Goal: Information Seeking & Learning: Learn about a topic

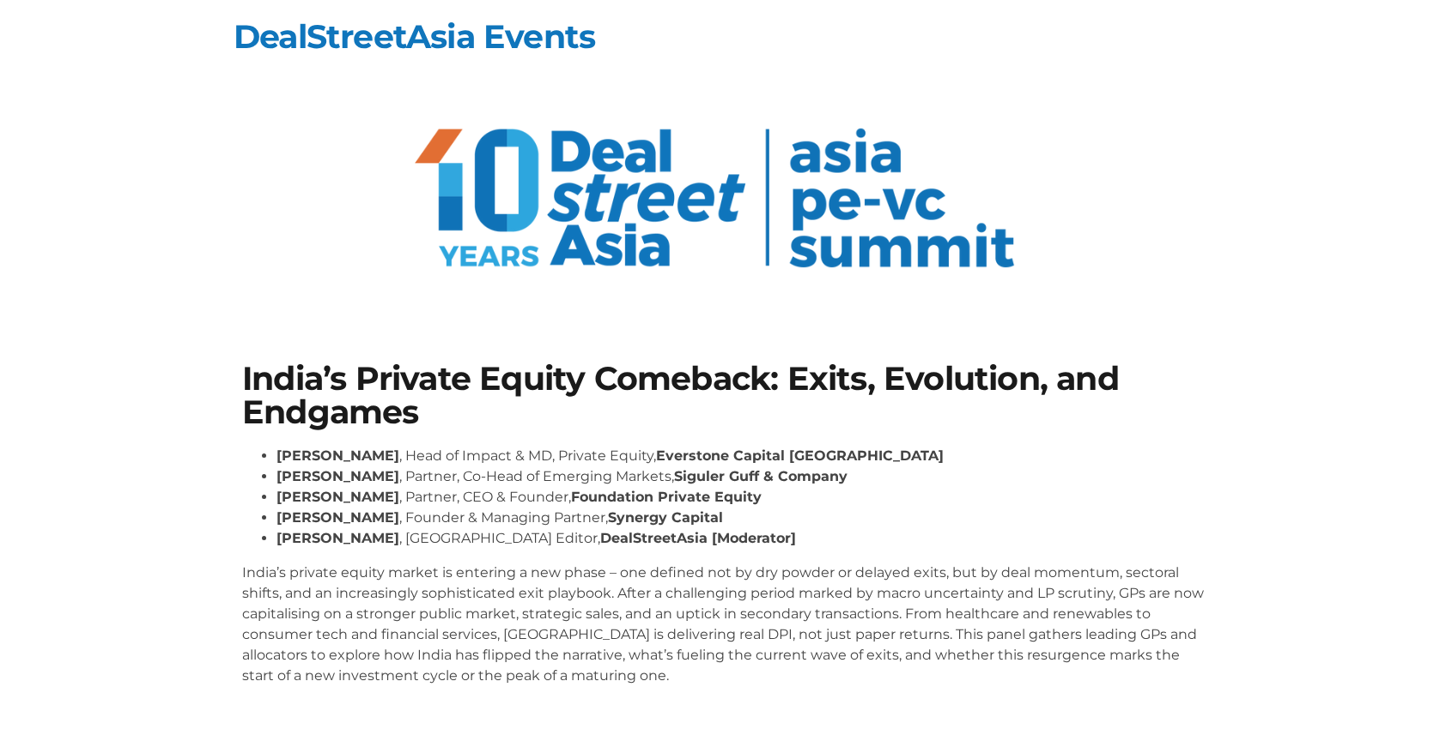
scroll to position [92, 0]
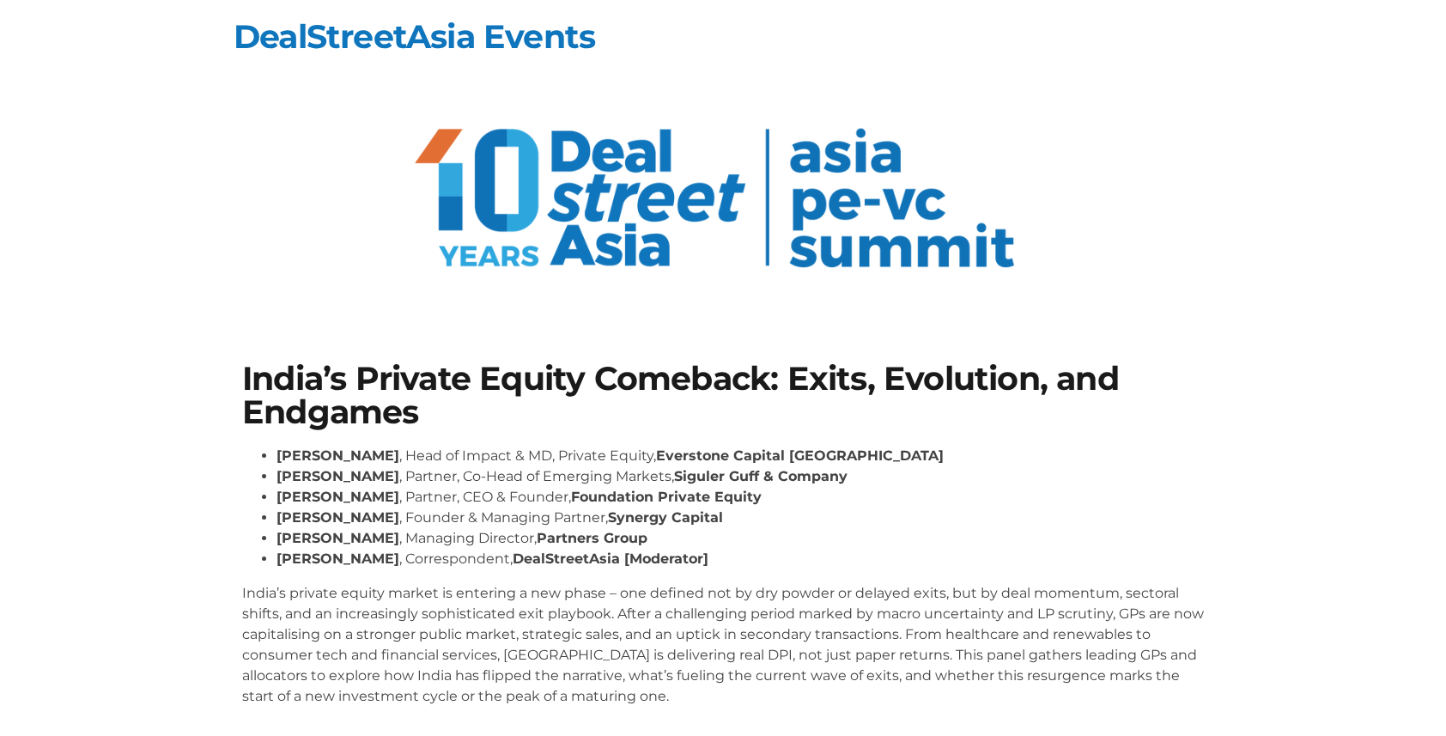
scroll to position [92, 0]
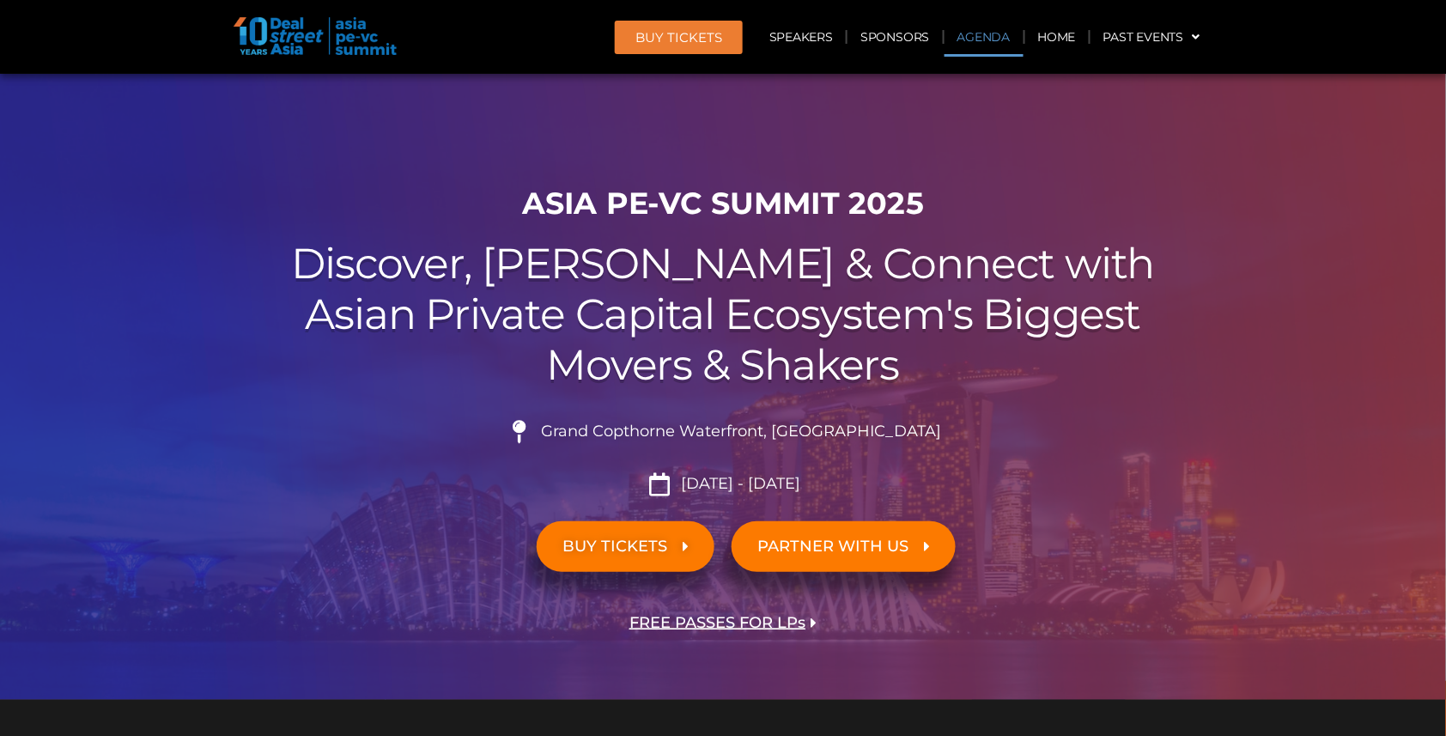
click at [977, 43] on link "Agenda" at bounding box center [983, 36] width 79 height 39
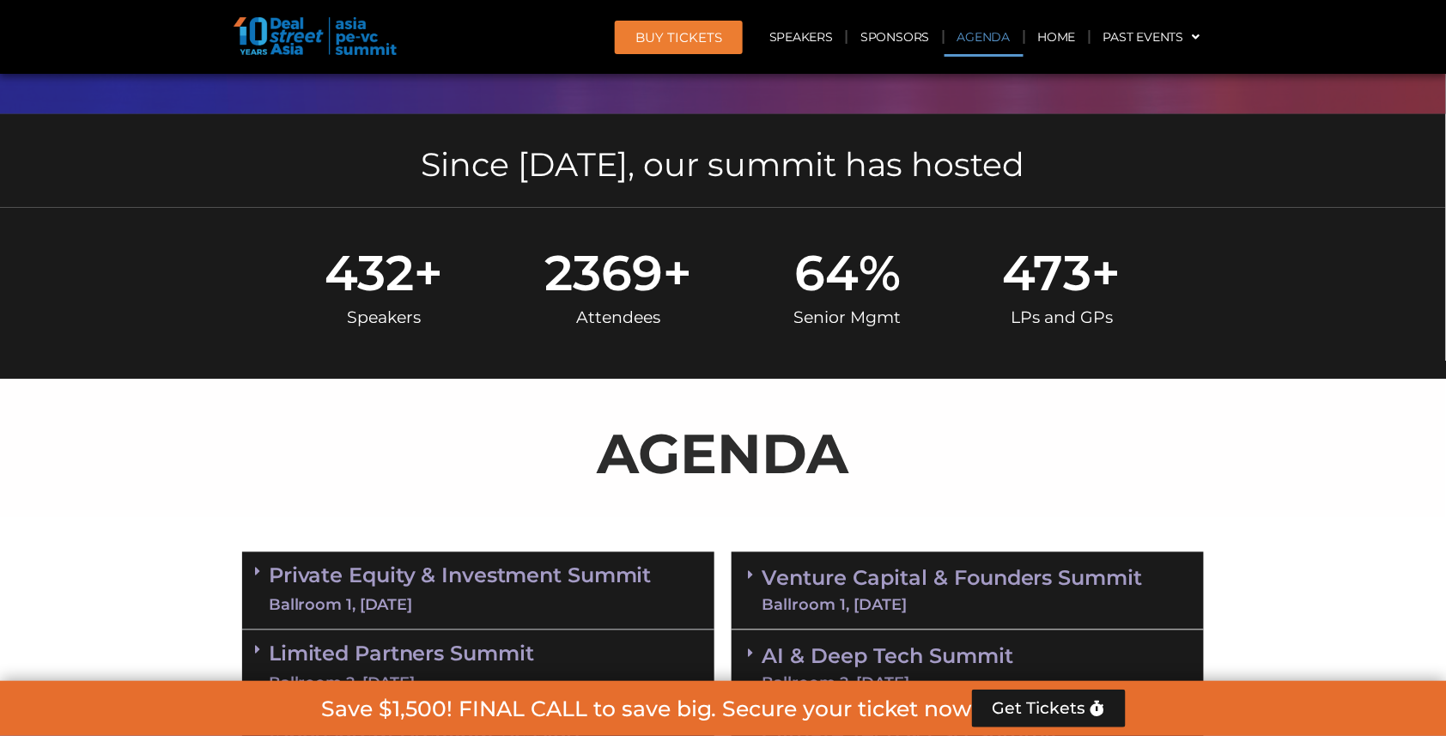
scroll to position [890, 0]
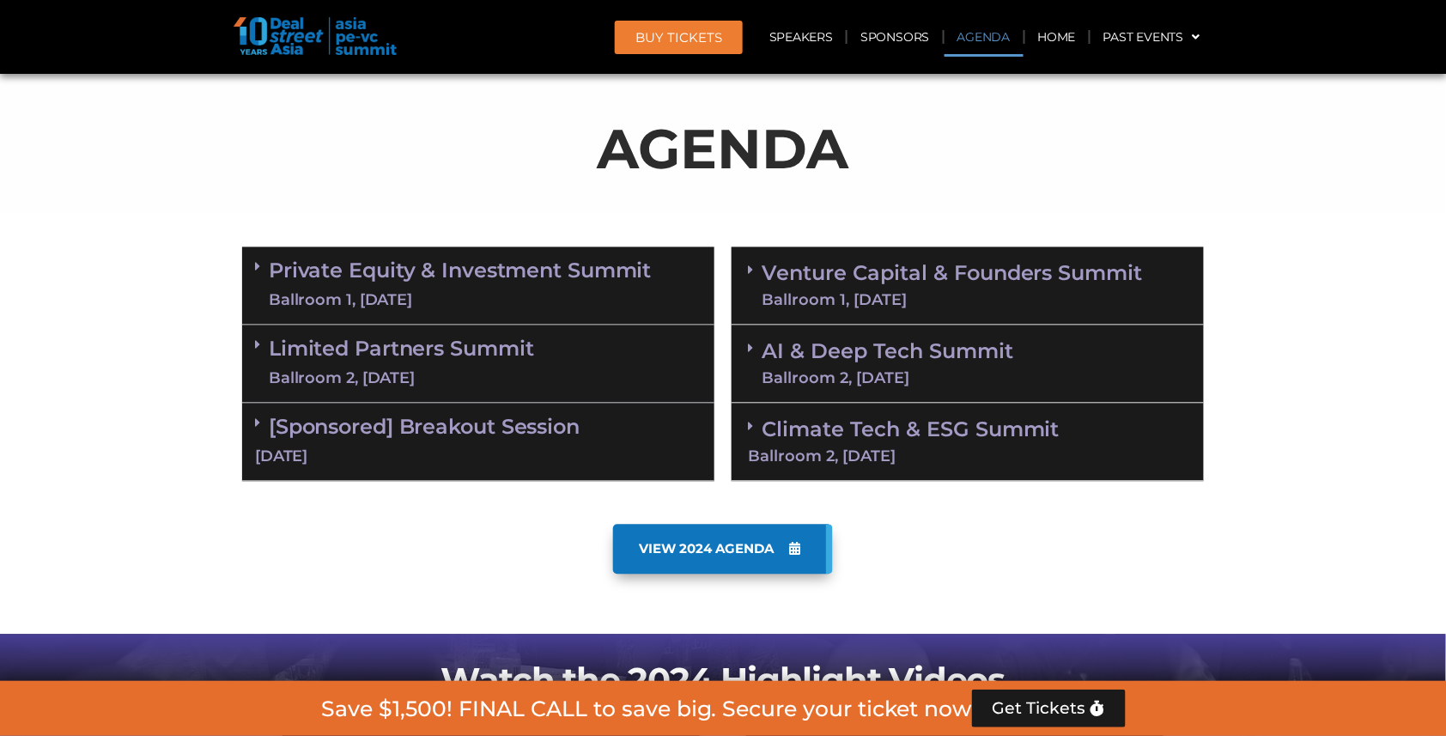
click at [516, 290] on div "Ballroom 1, 10 Sept" at bounding box center [460, 300] width 383 height 21
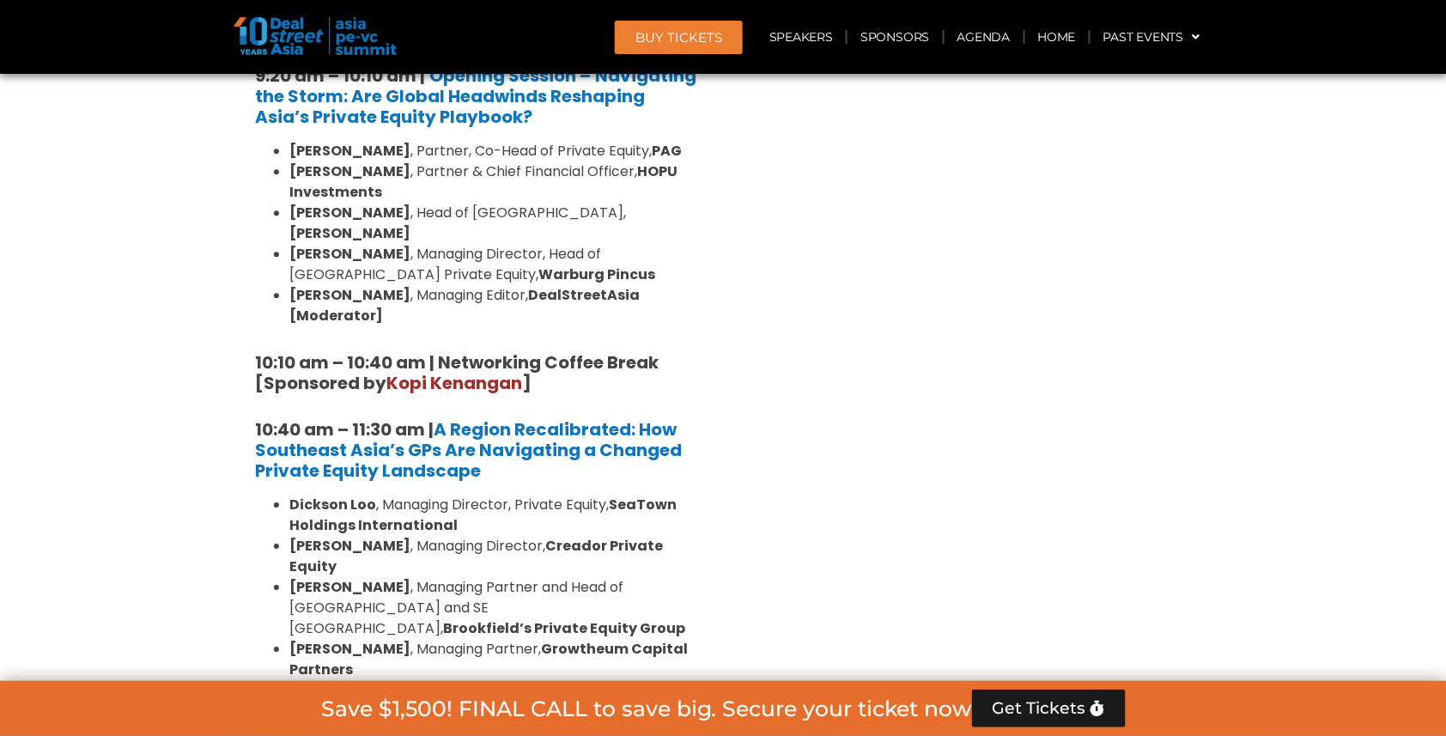
scroll to position [1342, 0]
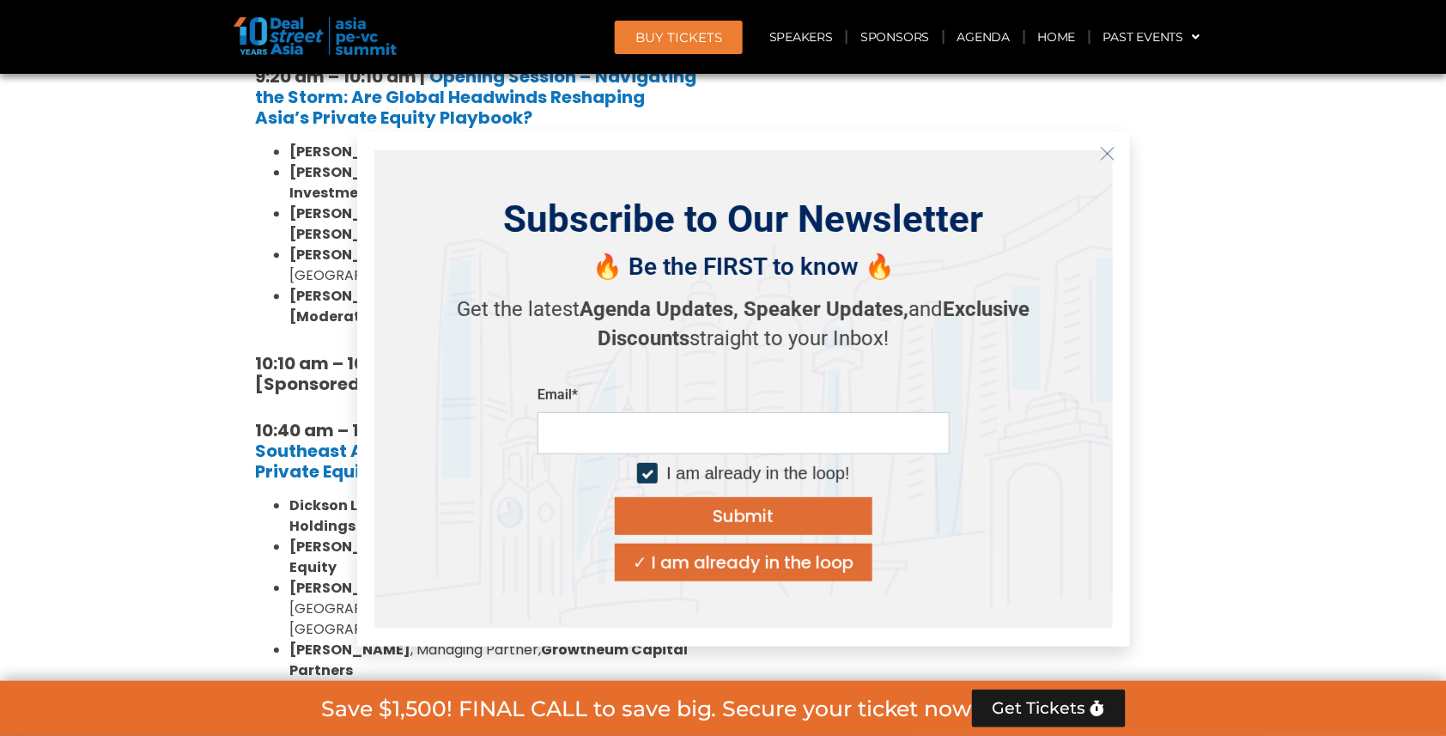
click at [1109, 155] on line "Close" at bounding box center [1107, 153] width 12 height 12
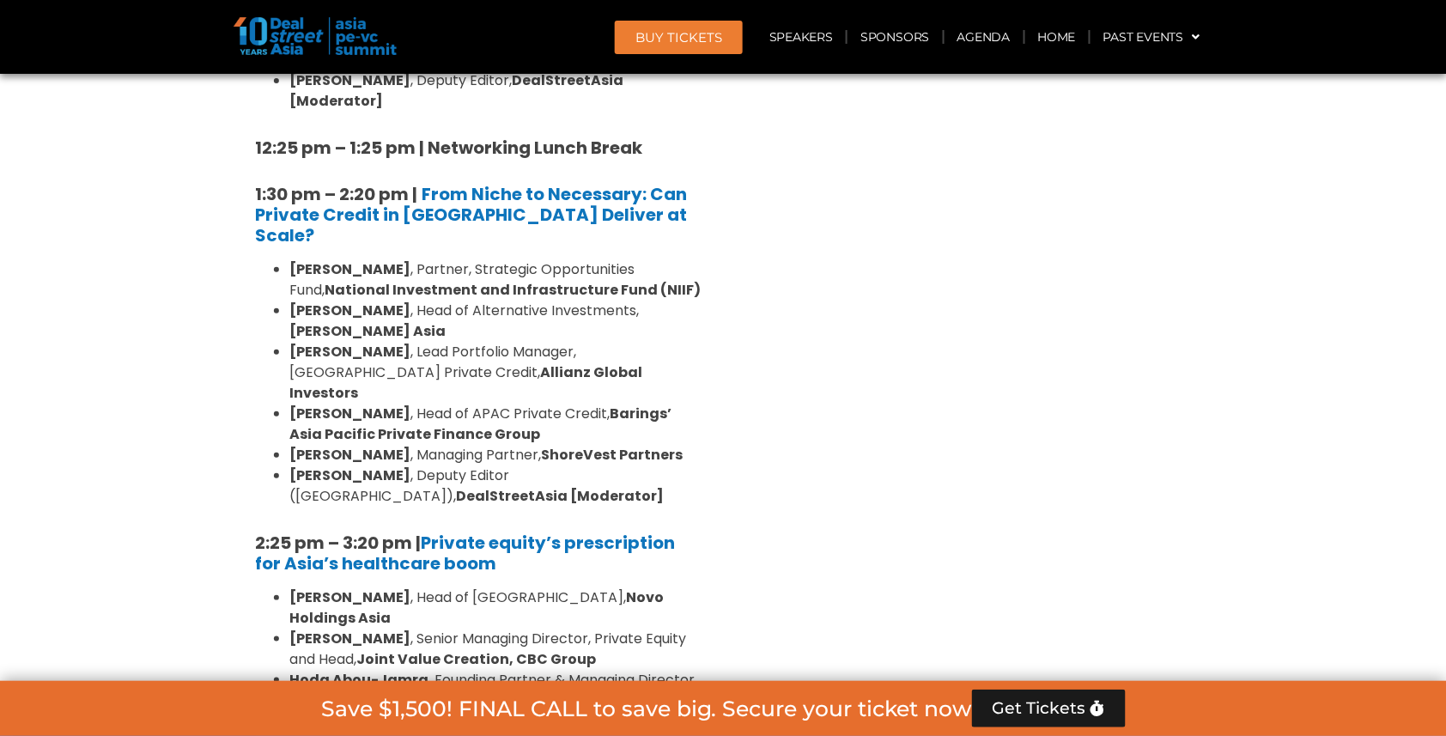
scroll to position [2247, 0]
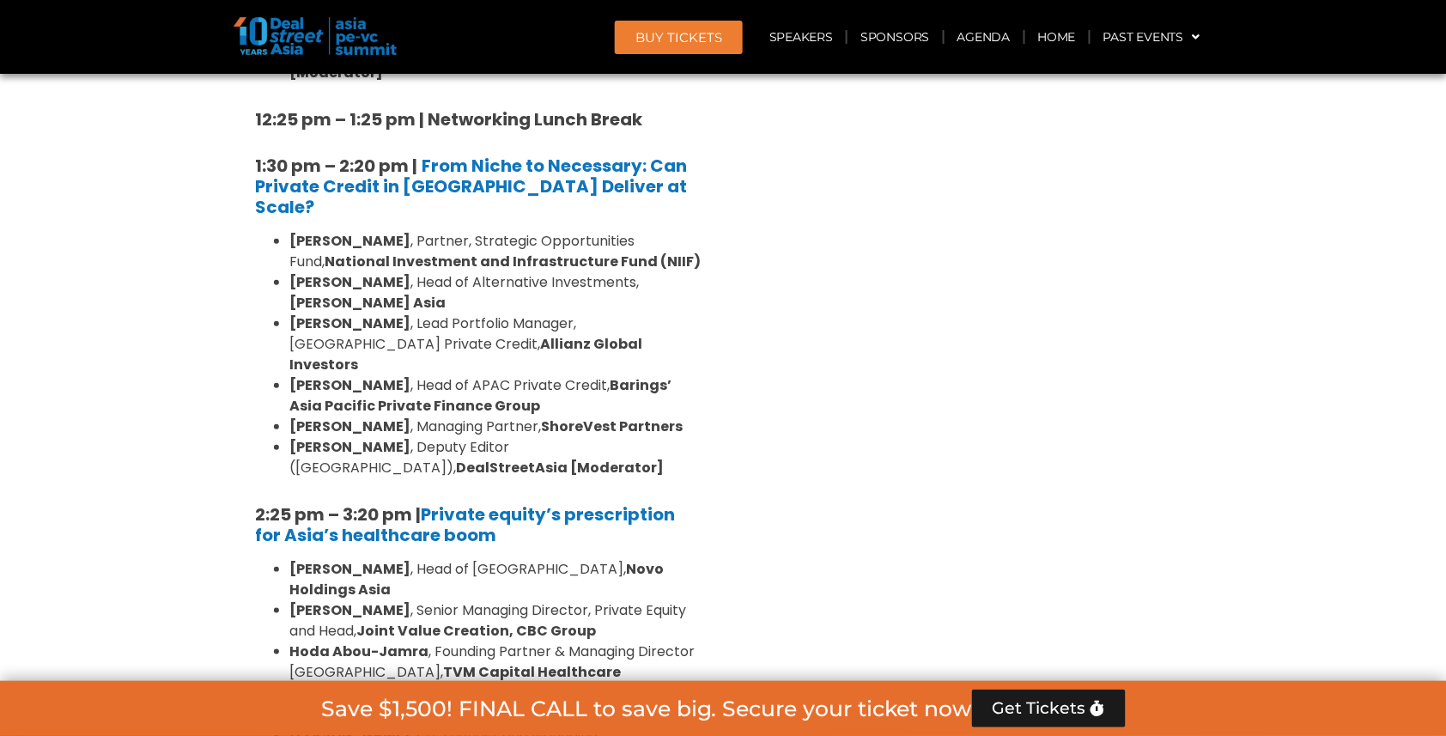
click at [574, 724] on li "Abrar Mir , Co-Founder and Managing Partner, Quadria Capital" at bounding box center [495, 744] width 412 height 41
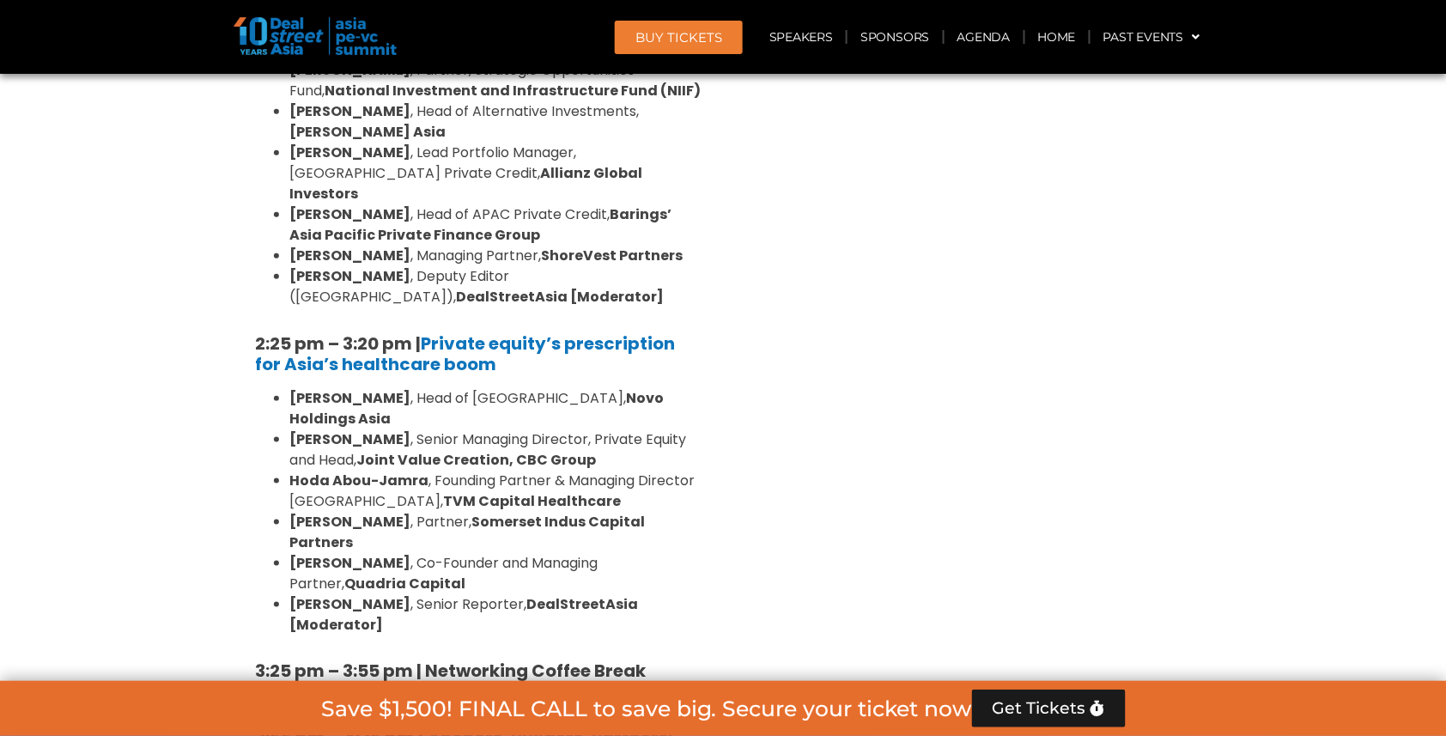
scroll to position [2366, 0]
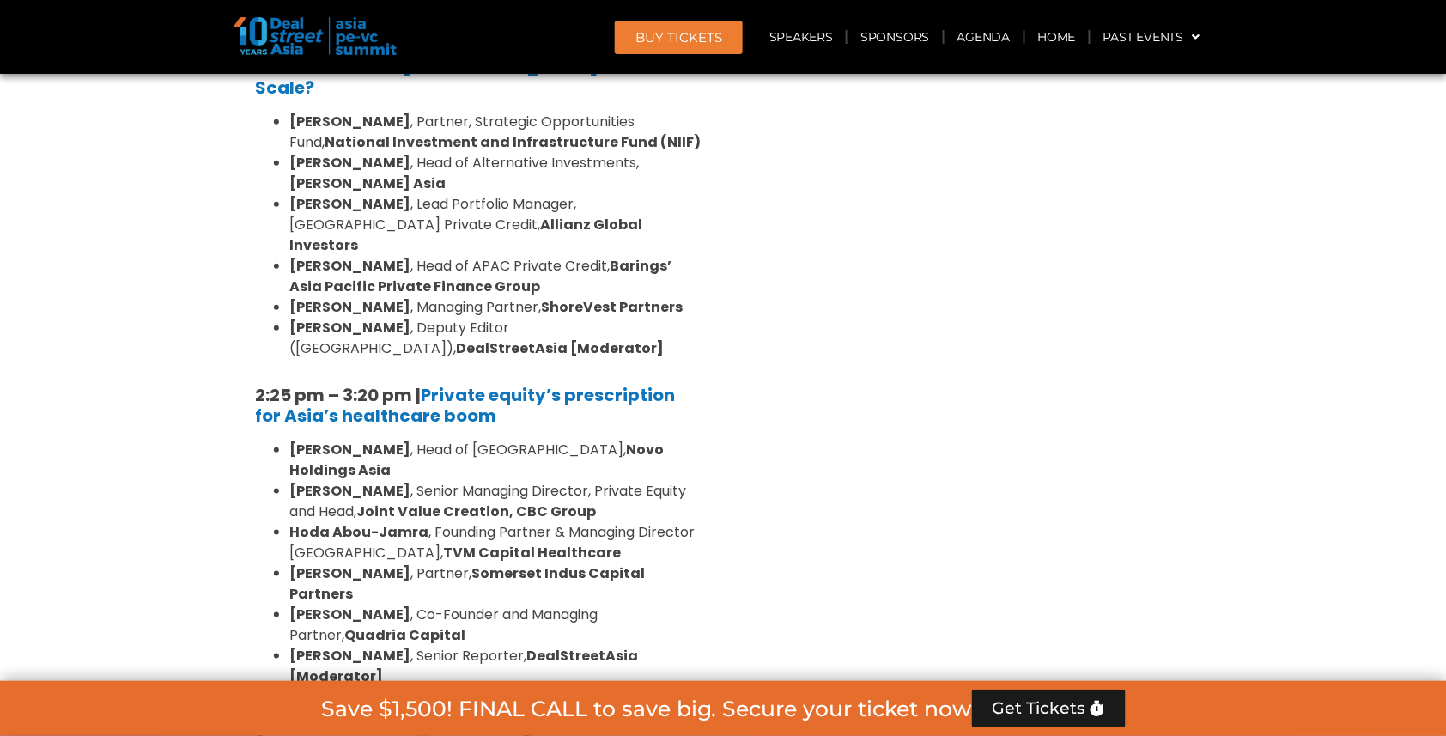
click at [361, 440] on strong "Dr Amit Kakar" at bounding box center [349, 450] width 121 height 20
click at [361, 481] on li "Billy Cho , Senior Managing Director, Private Equity and Head, Joint Value Crea…" at bounding box center [495, 501] width 412 height 41
click at [353, 522] on strong "Hoda Abou-Jamra" at bounding box center [358, 532] width 139 height 20
click at [354, 522] on li "Hoda Abou-Jamra , Founding Partner & Managing Director Southeast Asia, TVM Capi…" at bounding box center [495, 542] width 412 height 41
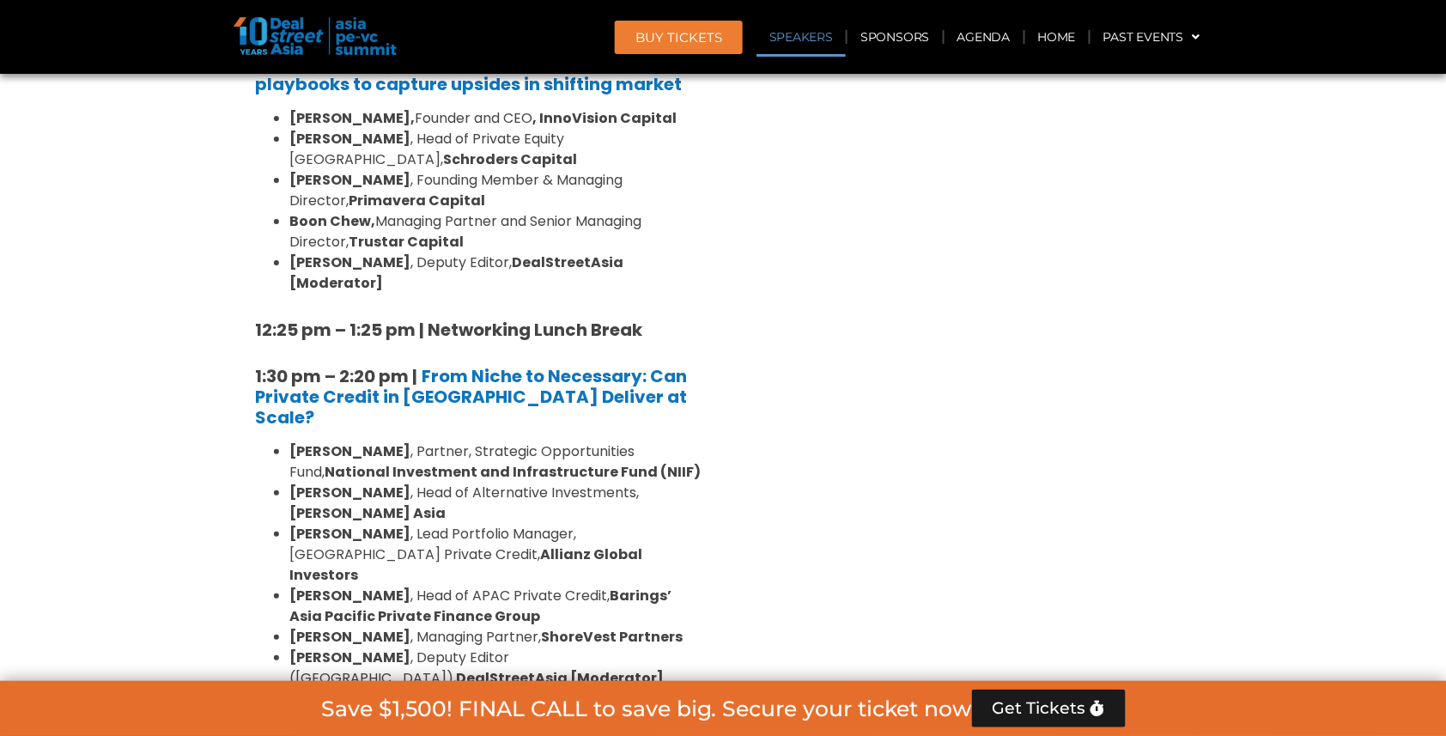
scroll to position [2028, 0]
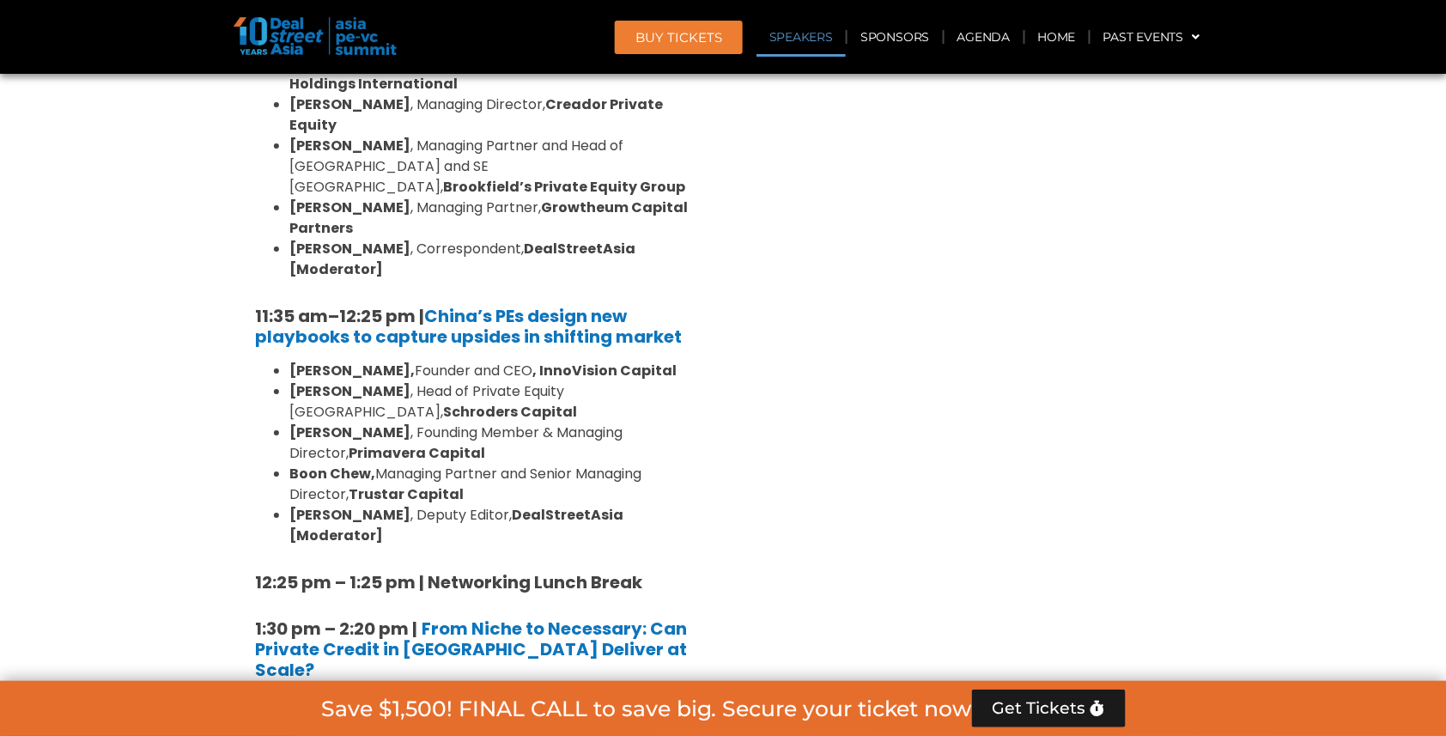
click at [382, 464] on li "Boon Chew, Managing Partner and Senior Managing Director, Trustar Capital" at bounding box center [495, 484] width 412 height 41
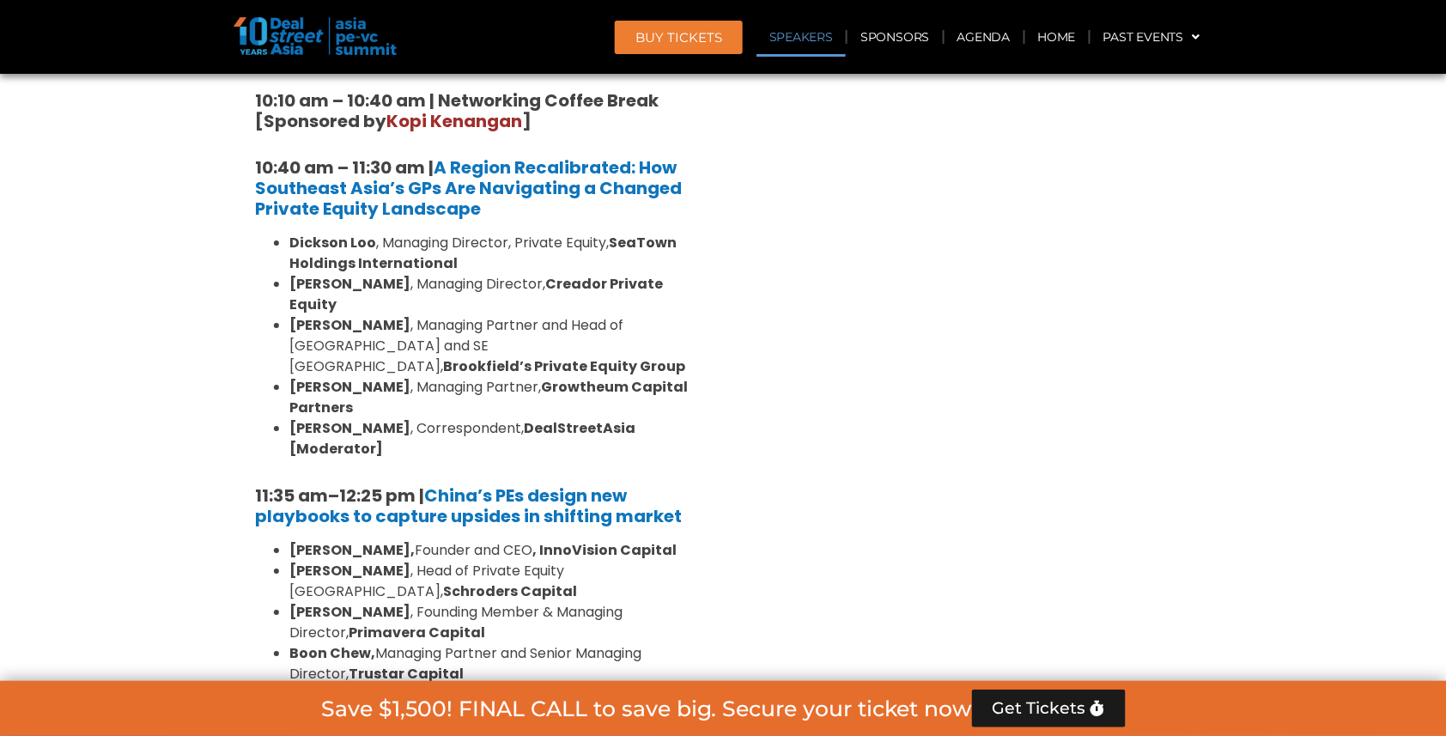
scroll to position [1572, 0]
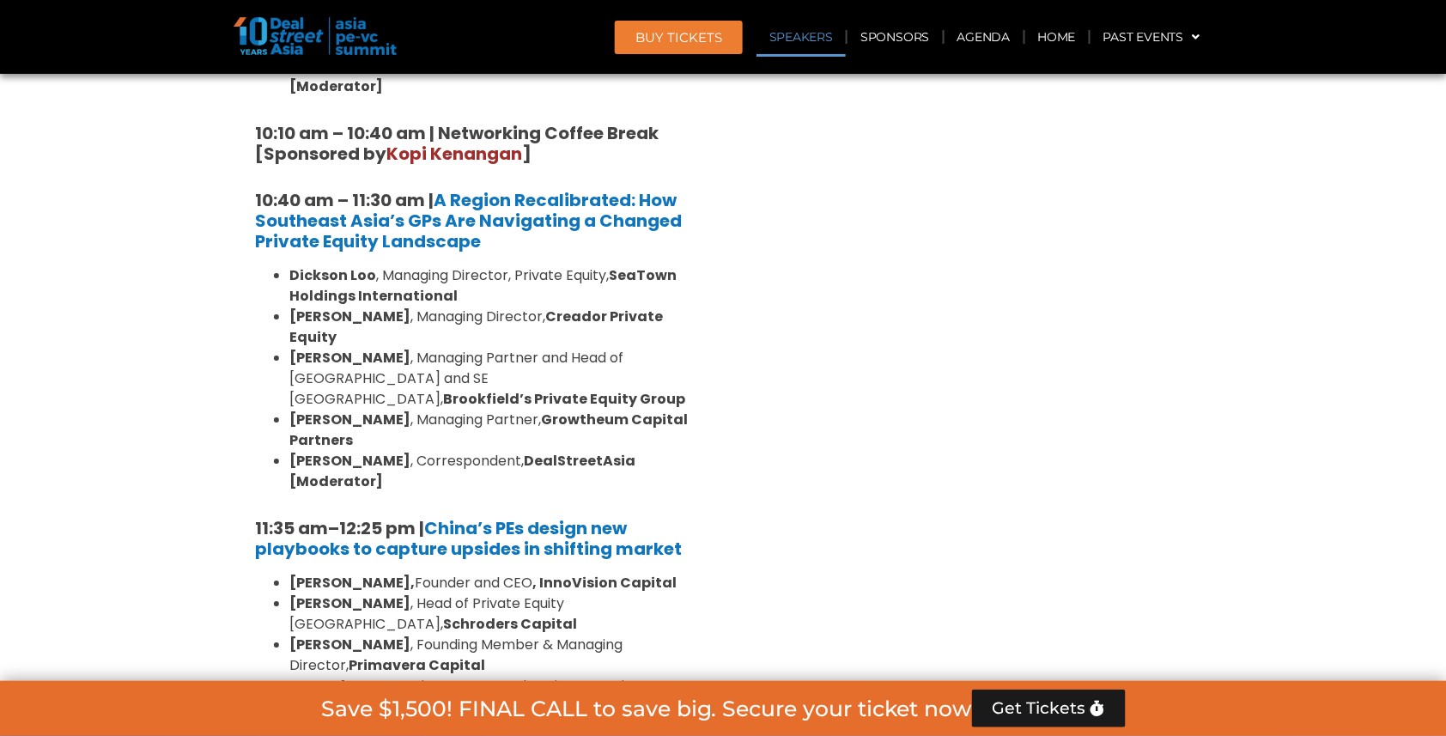
click at [347, 265] on strong "Dickson Loo" at bounding box center [332, 275] width 87 height 20
click at [337, 306] on strong "Omar Mahmoud" at bounding box center [349, 316] width 121 height 20
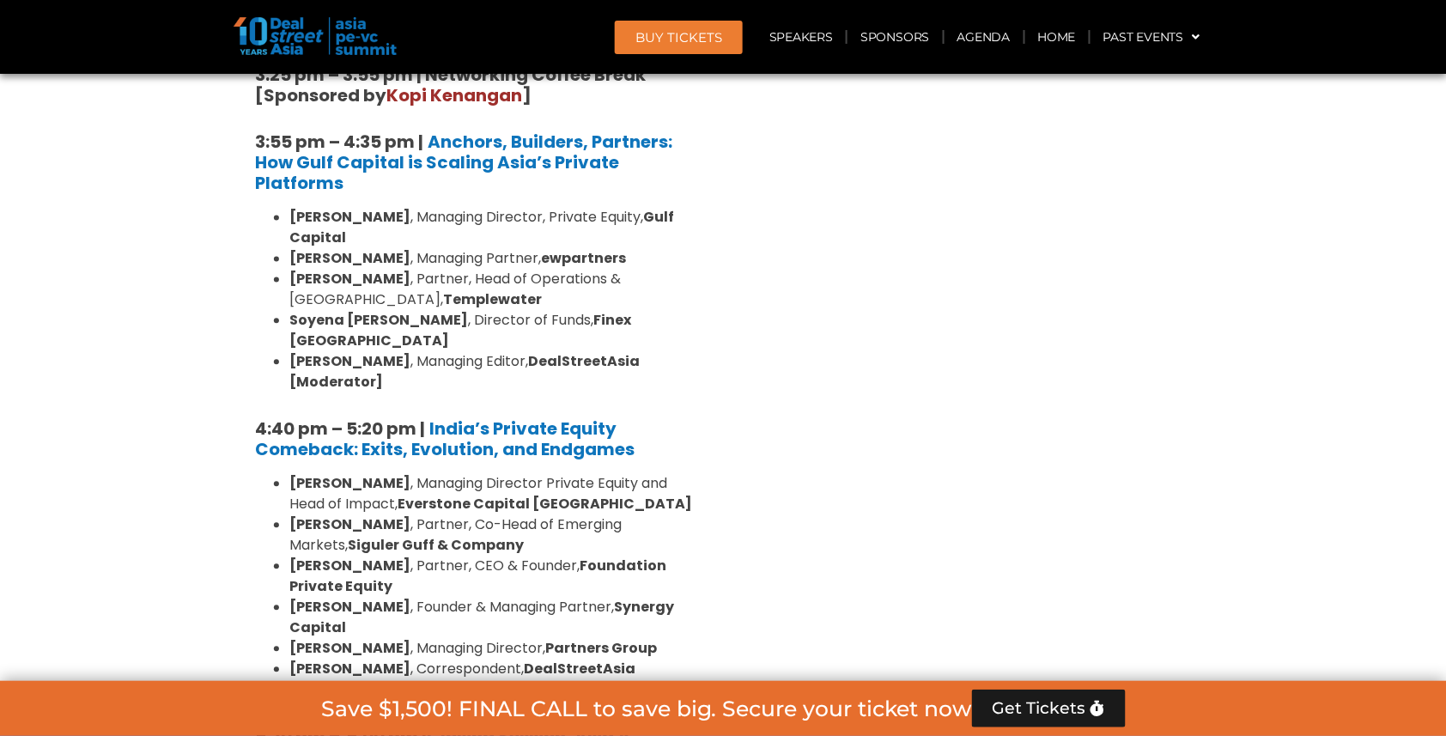
scroll to position [3163, 0]
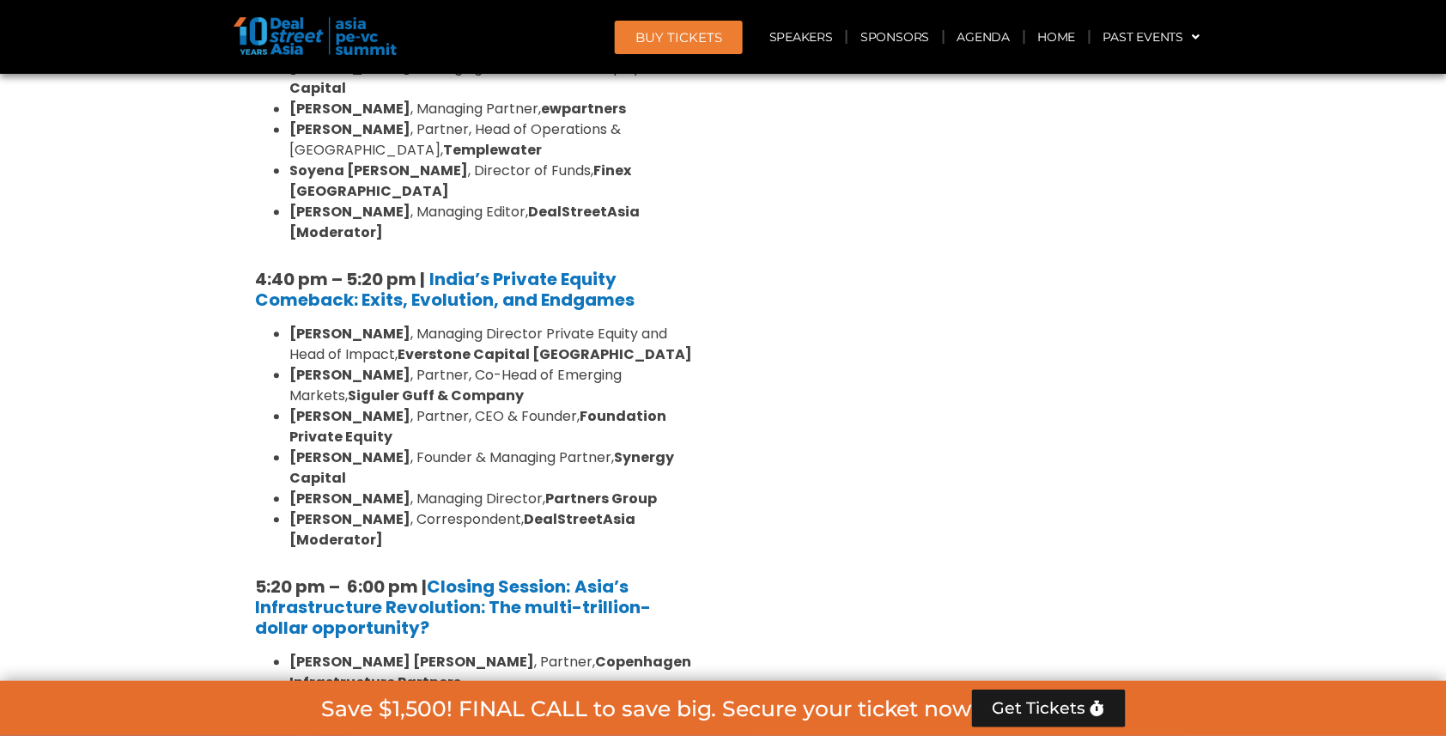
click at [321, 652] on strong "Copenhagen Infrastructure Partners" at bounding box center [490, 672] width 402 height 40
click at [321, 693] on strong "Yuyu Peng" at bounding box center [349, 703] width 121 height 20
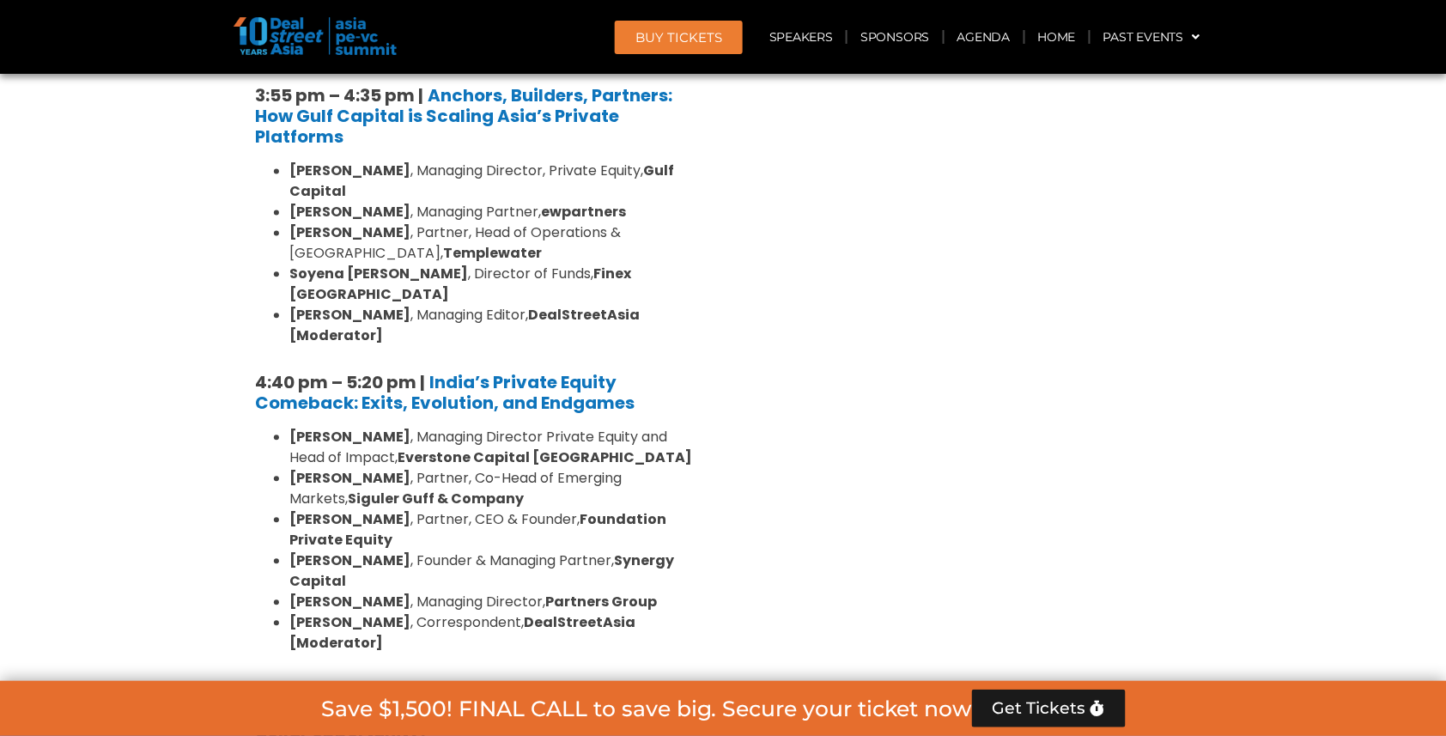
scroll to position [3054, 0]
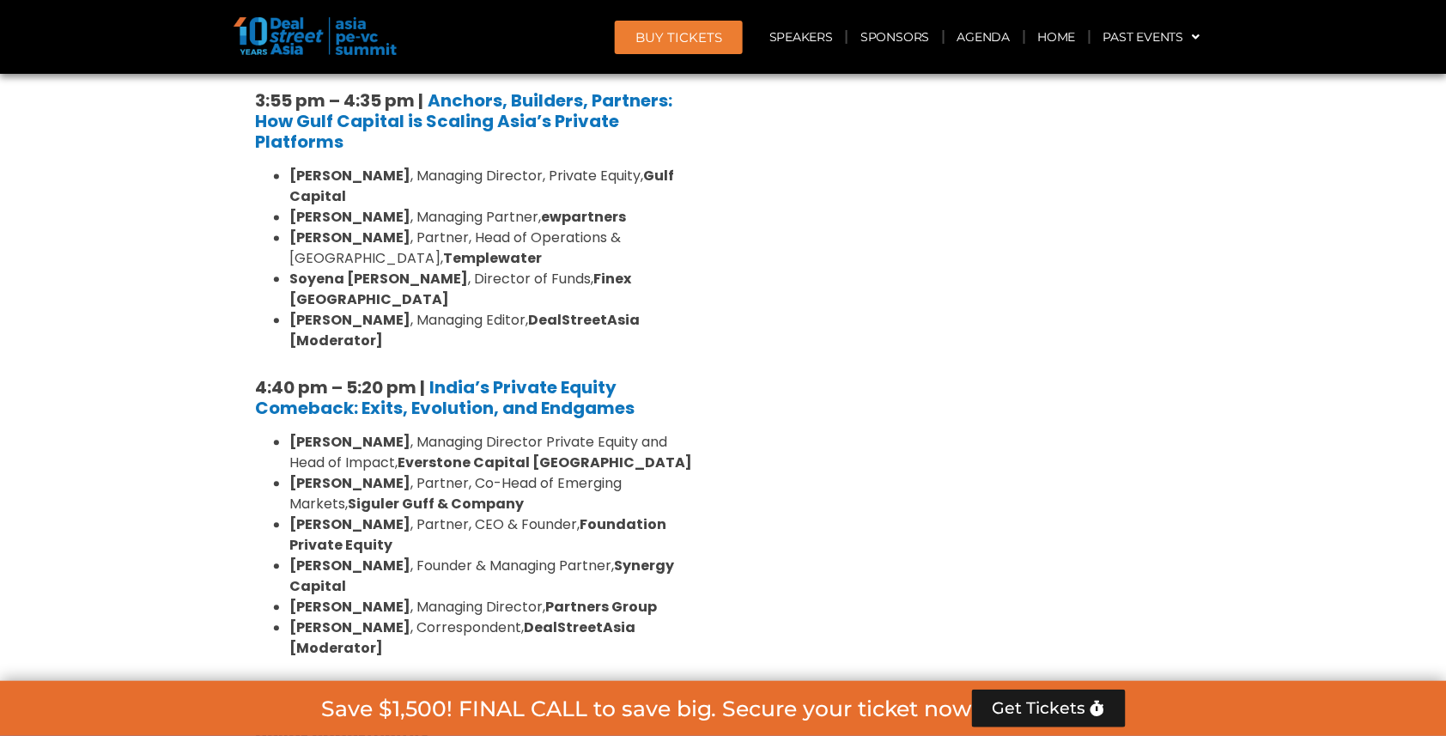
click at [361, 433] on strong "Roshini Bakshi" at bounding box center [349, 443] width 121 height 20
click at [361, 474] on strong "Shaun Khubchandani" at bounding box center [349, 484] width 121 height 20
click at [355, 515] on strong "Jason Sambanju" at bounding box center [349, 525] width 121 height 20
click at [355, 556] on b "Sudhir Maheshwari" at bounding box center [349, 566] width 121 height 20
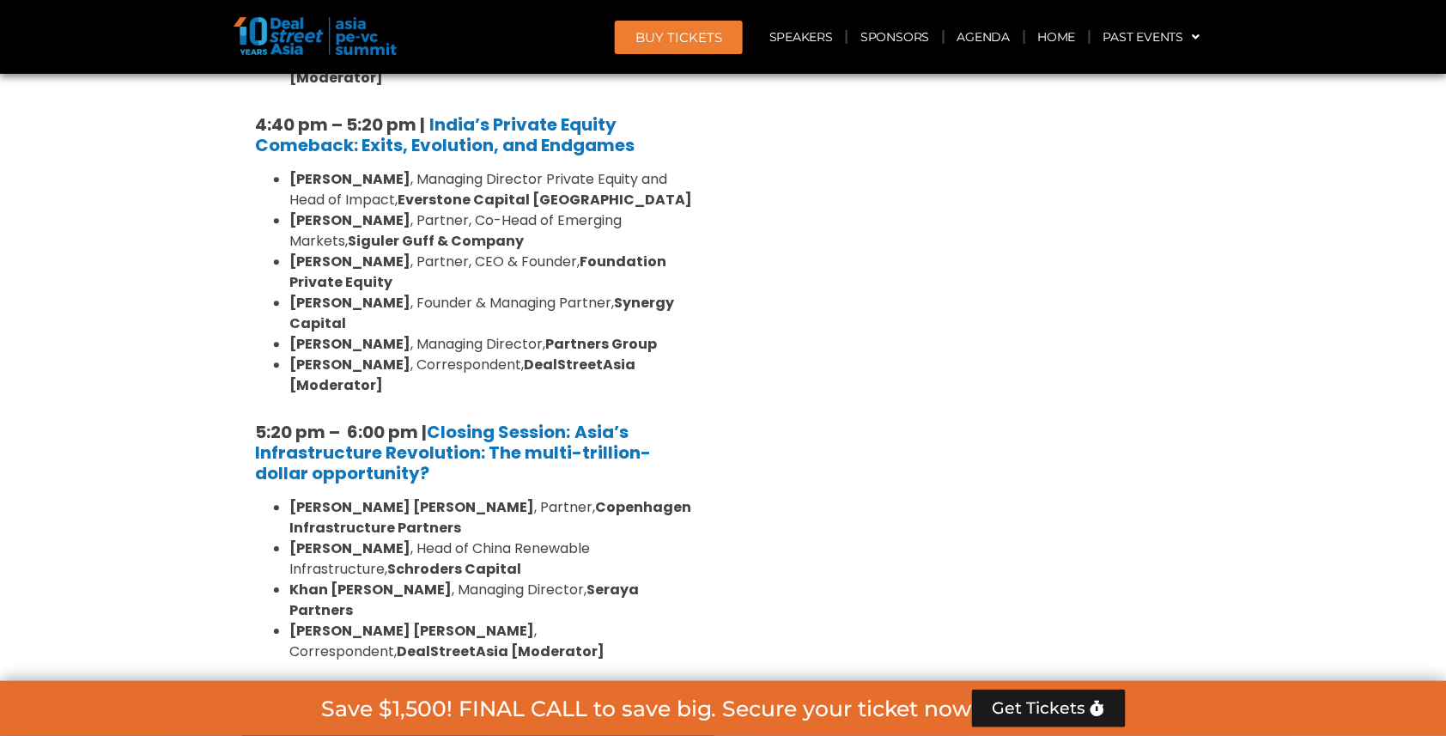
scroll to position [3327, 0]
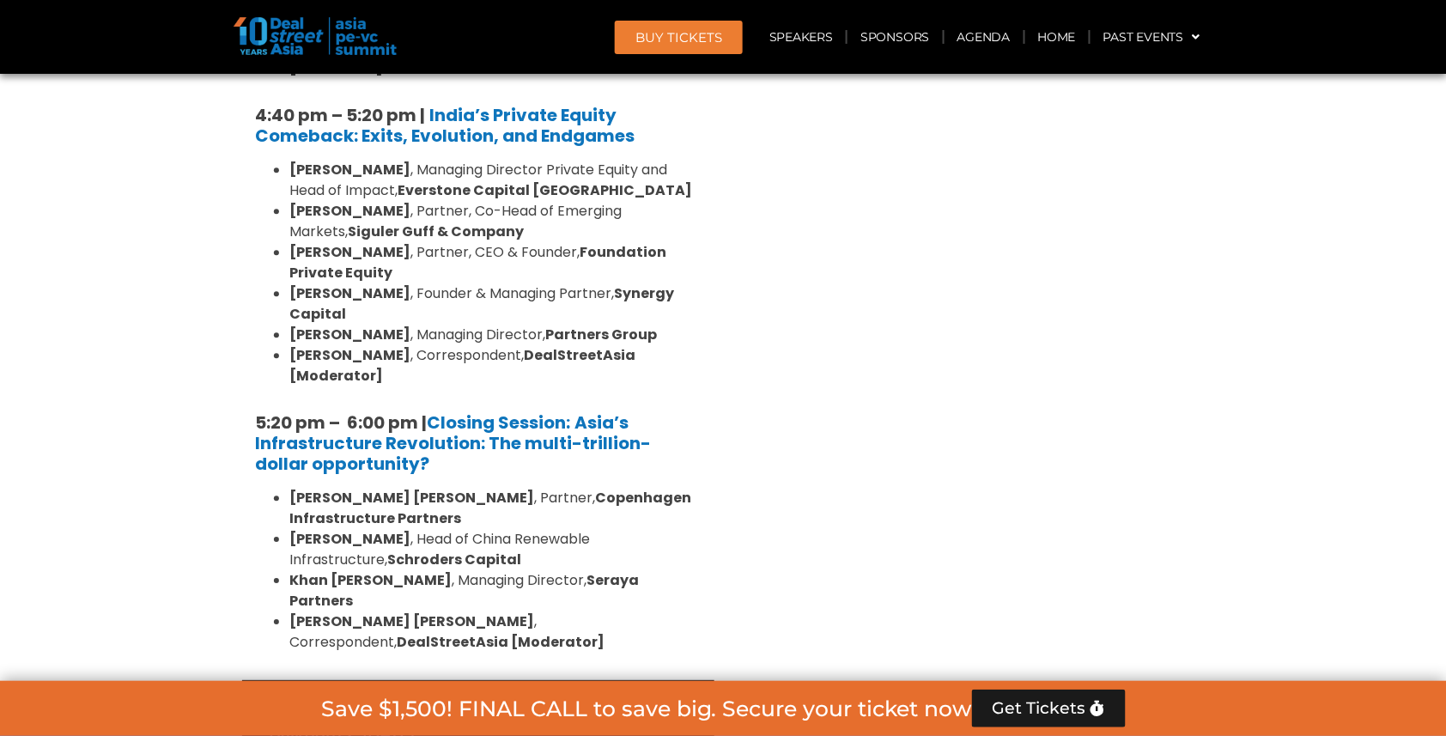
click at [370, 693] on link "Limited Partners Summit Ballroom 2, 10 Sept" at bounding box center [401, 719] width 265 height 52
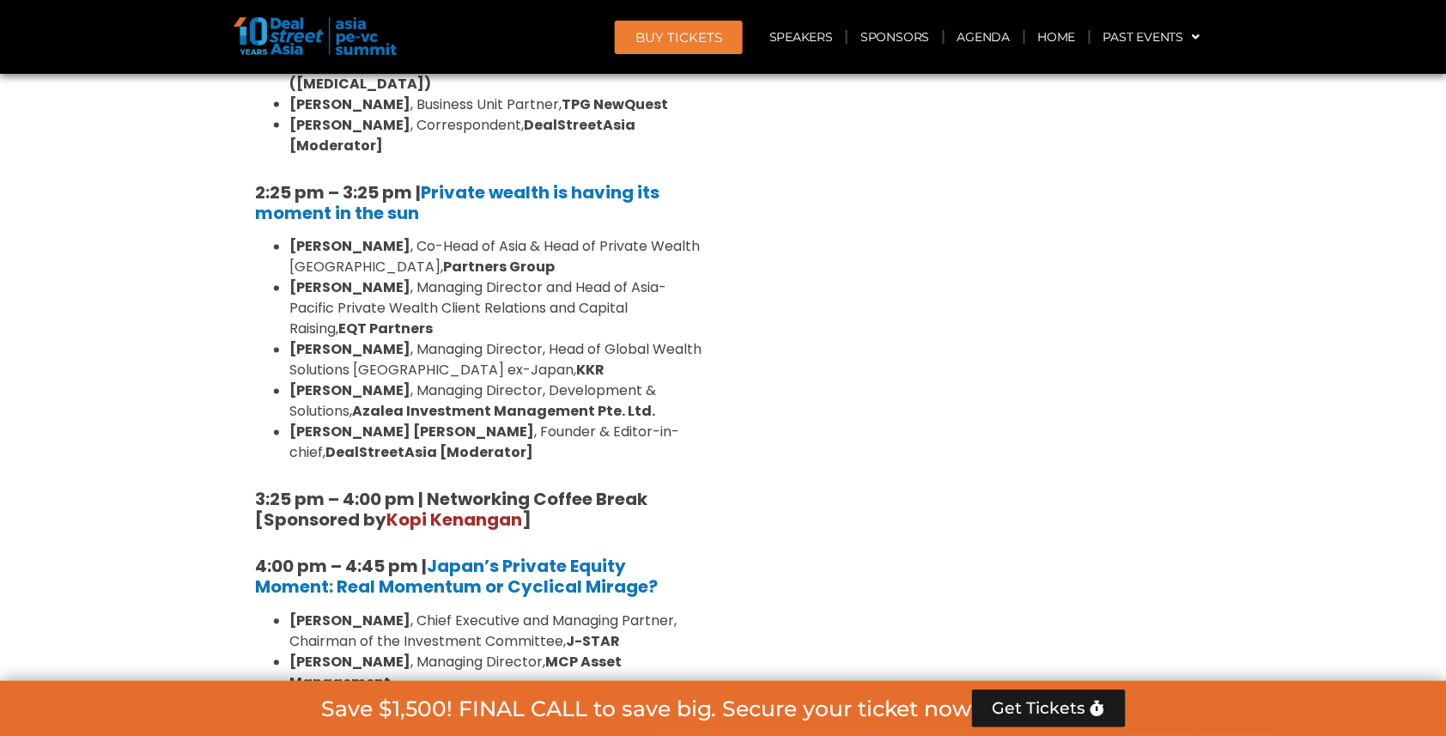
scroll to position [4901, 0]
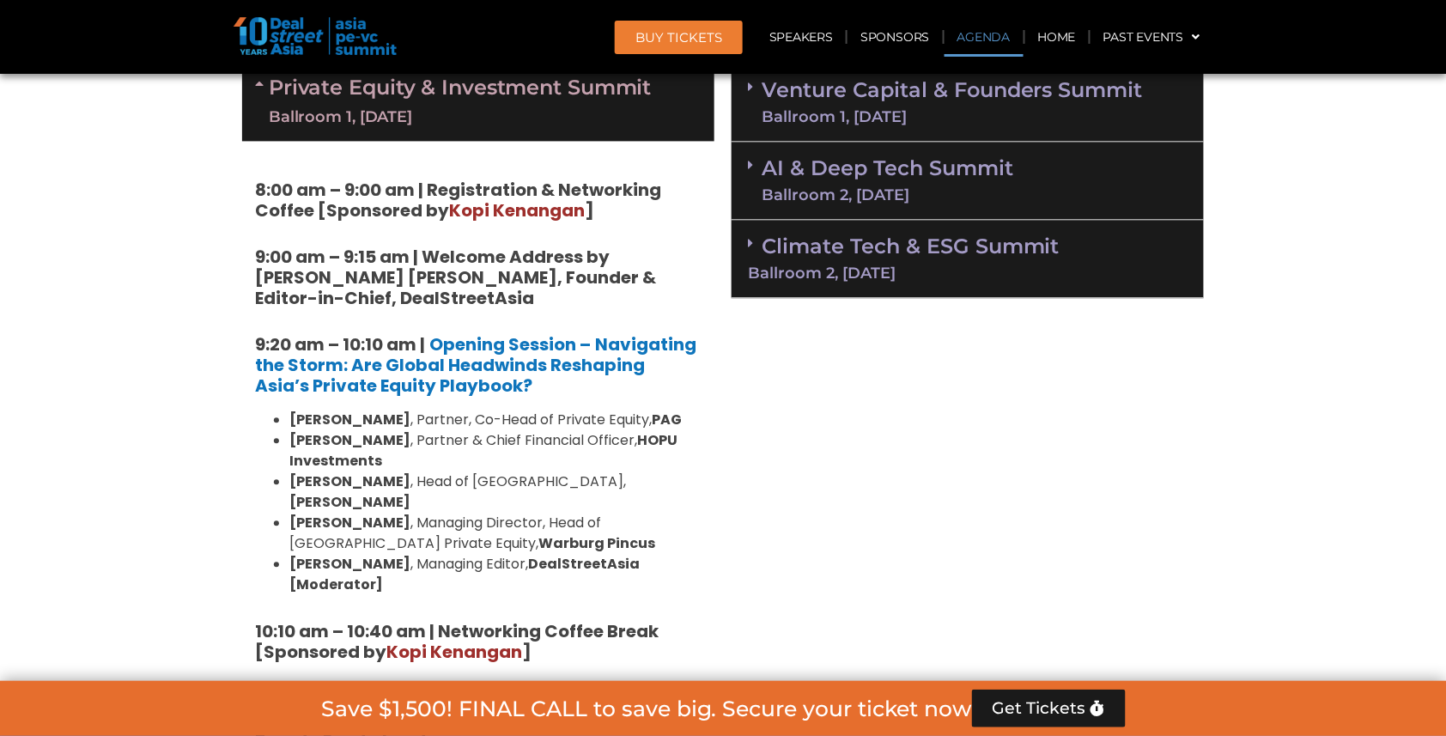
scroll to position [1172, 0]
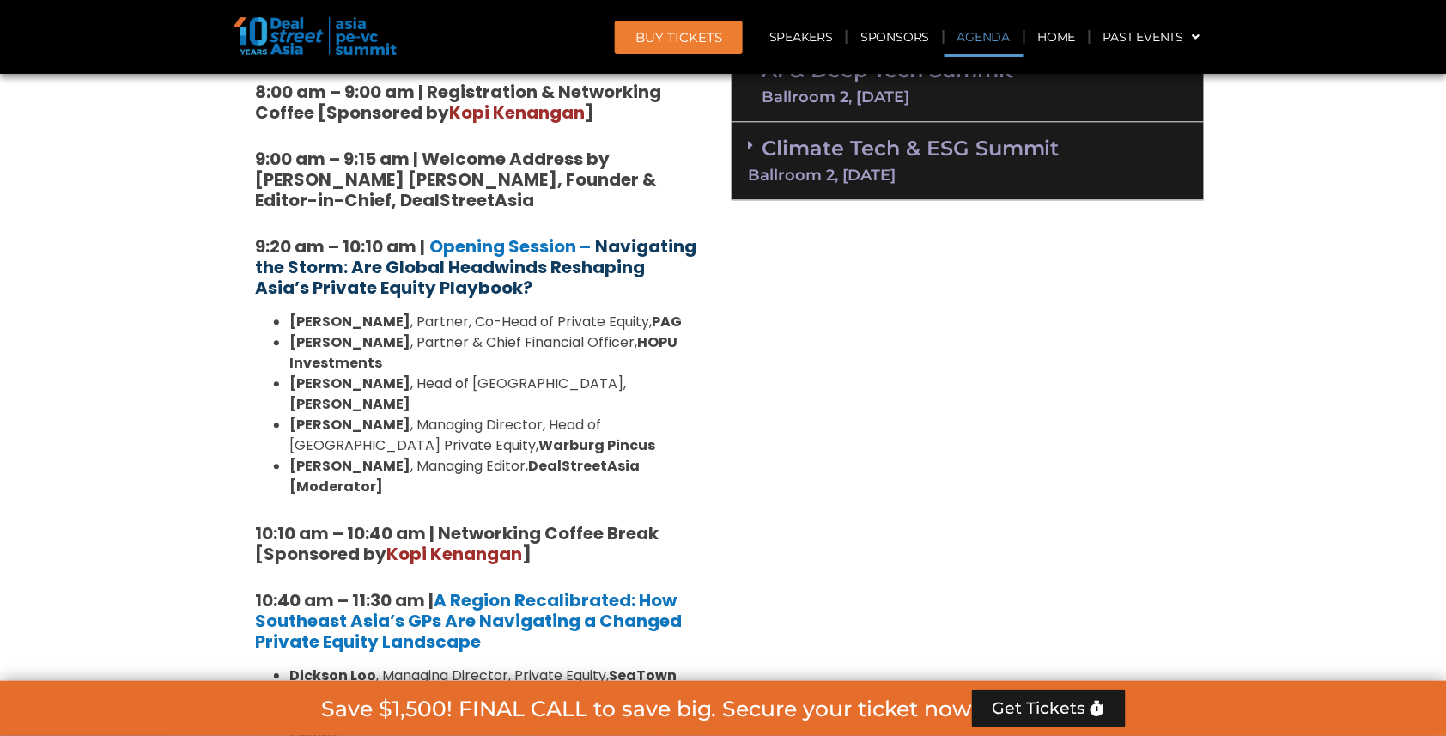
click at [542, 255] on strong "Navigating the Storm: Are Global Headwinds Reshaping Asia’s Private Equity Play…" at bounding box center [475, 266] width 441 height 65
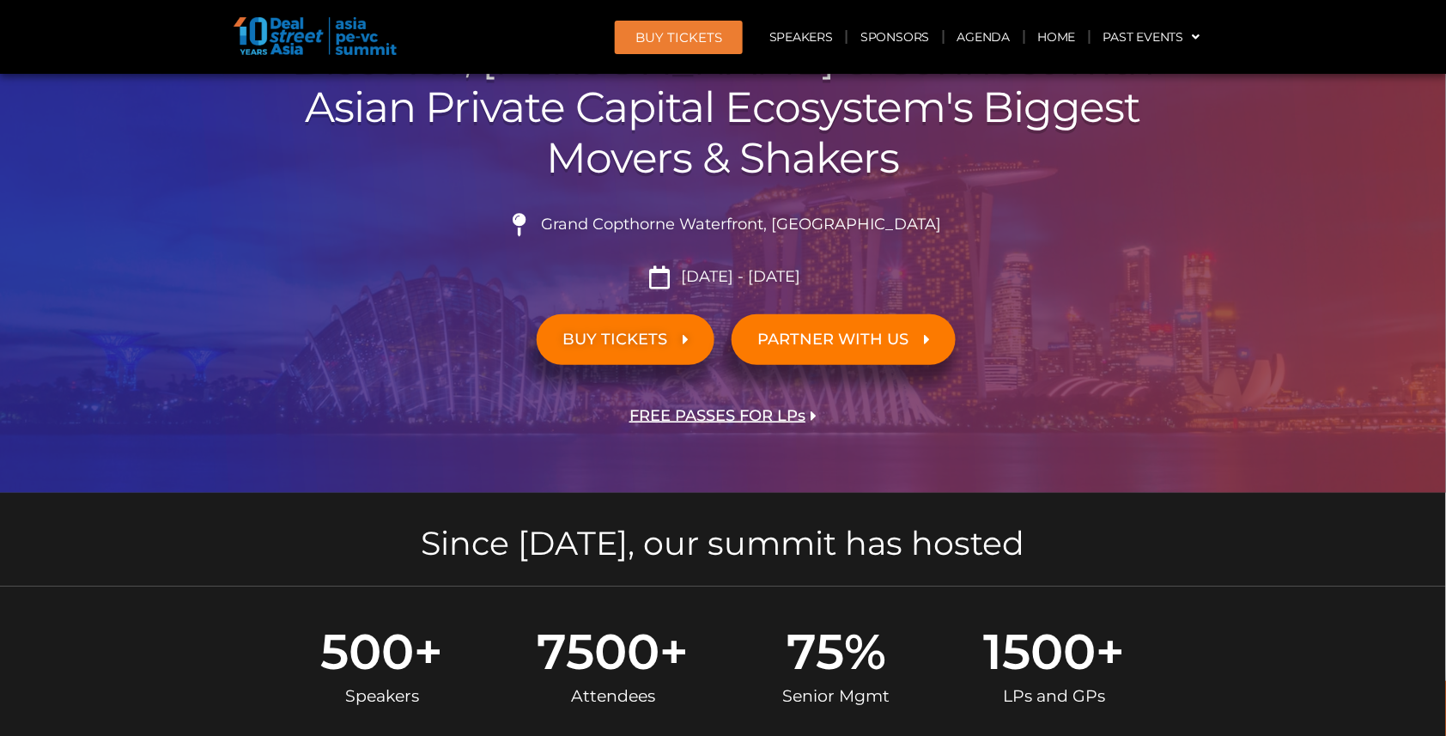
scroll to position [202, 0]
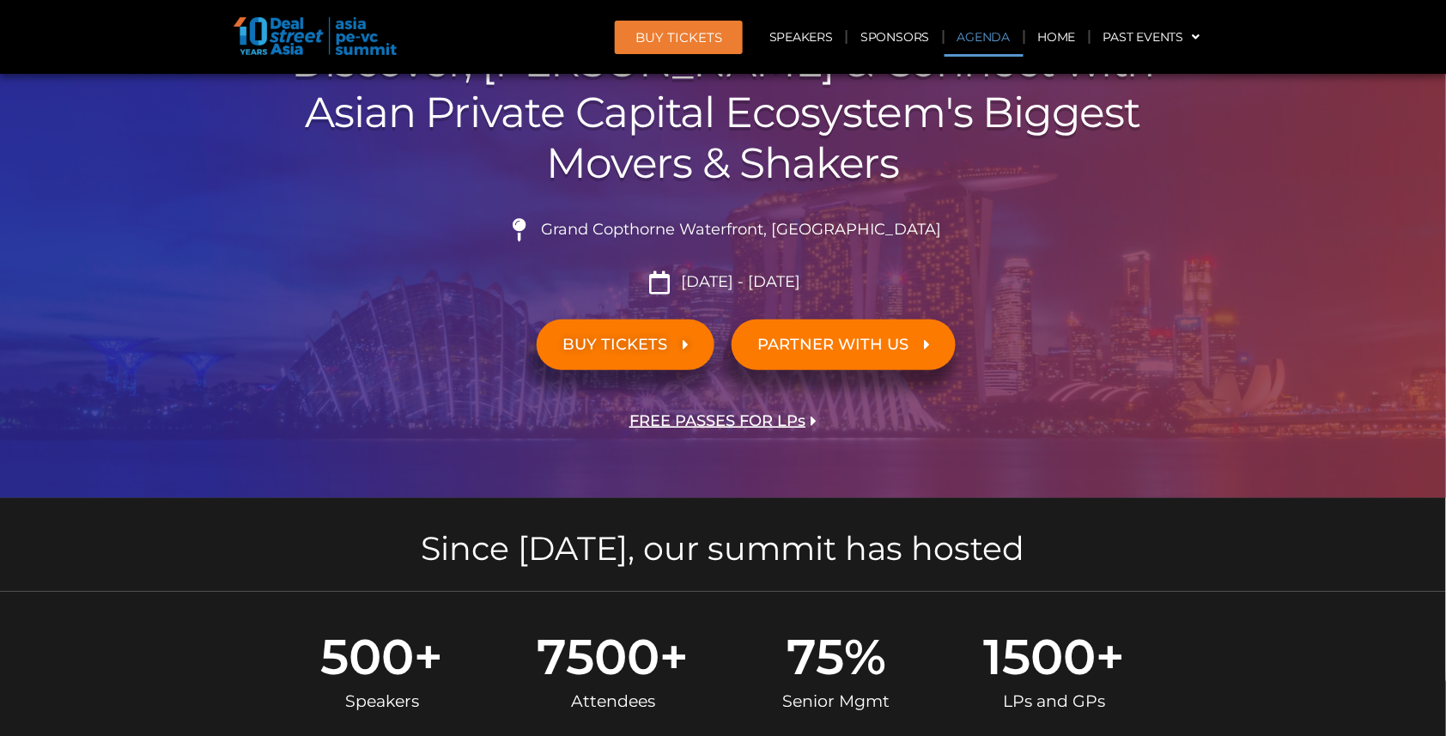
click at [987, 33] on link "Agenda" at bounding box center [983, 36] width 79 height 39
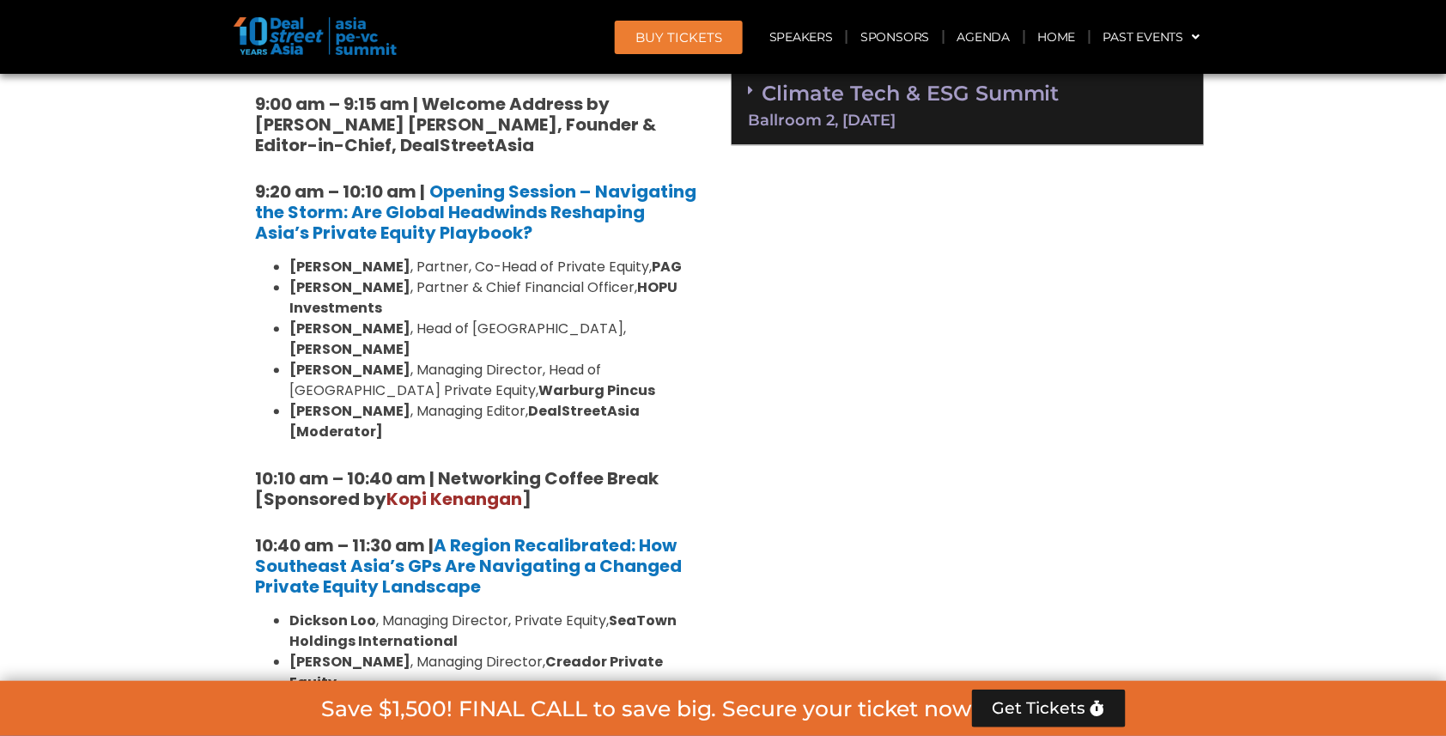
scroll to position [1225, 0]
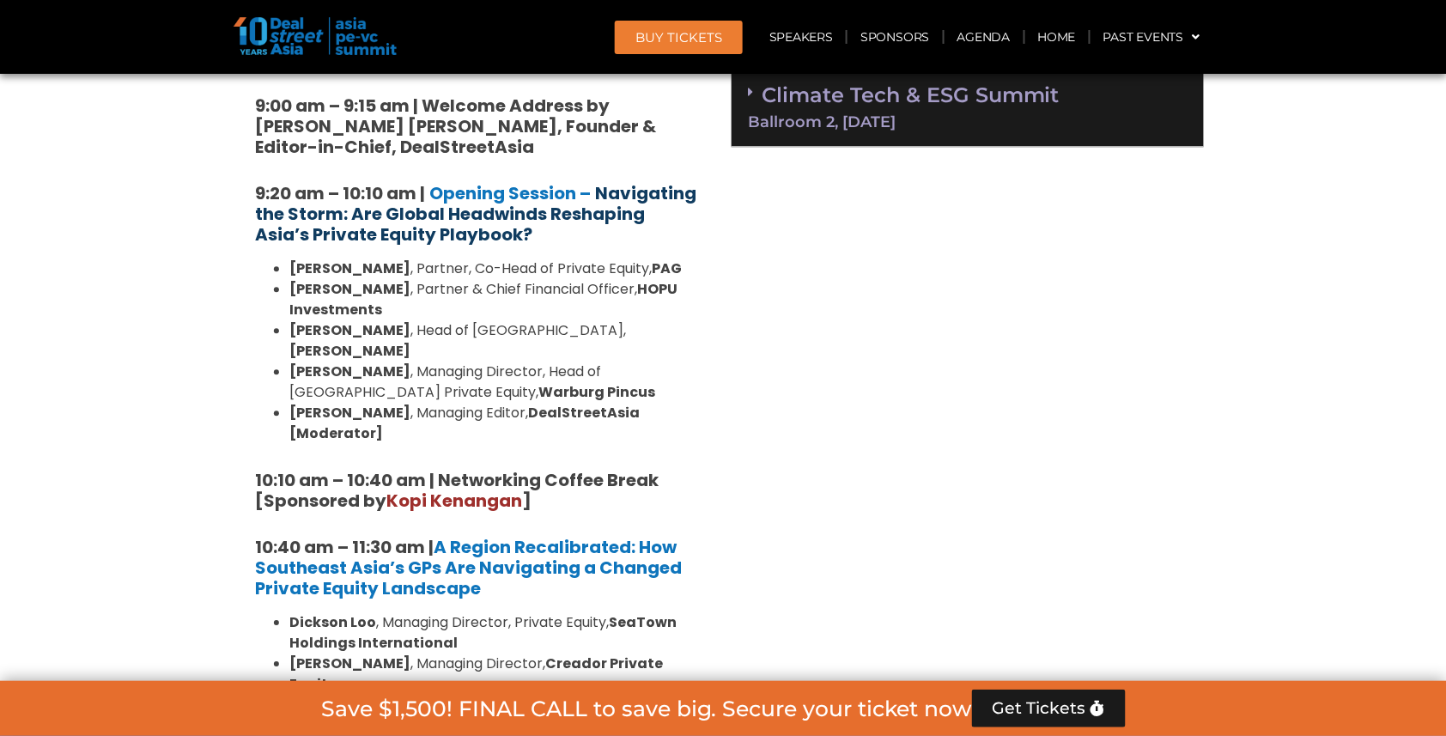
click at [483, 205] on strong "Navigating the Storm: Are Global Headwinds Reshaping Asia’s Private Equity Play…" at bounding box center [475, 213] width 441 height 65
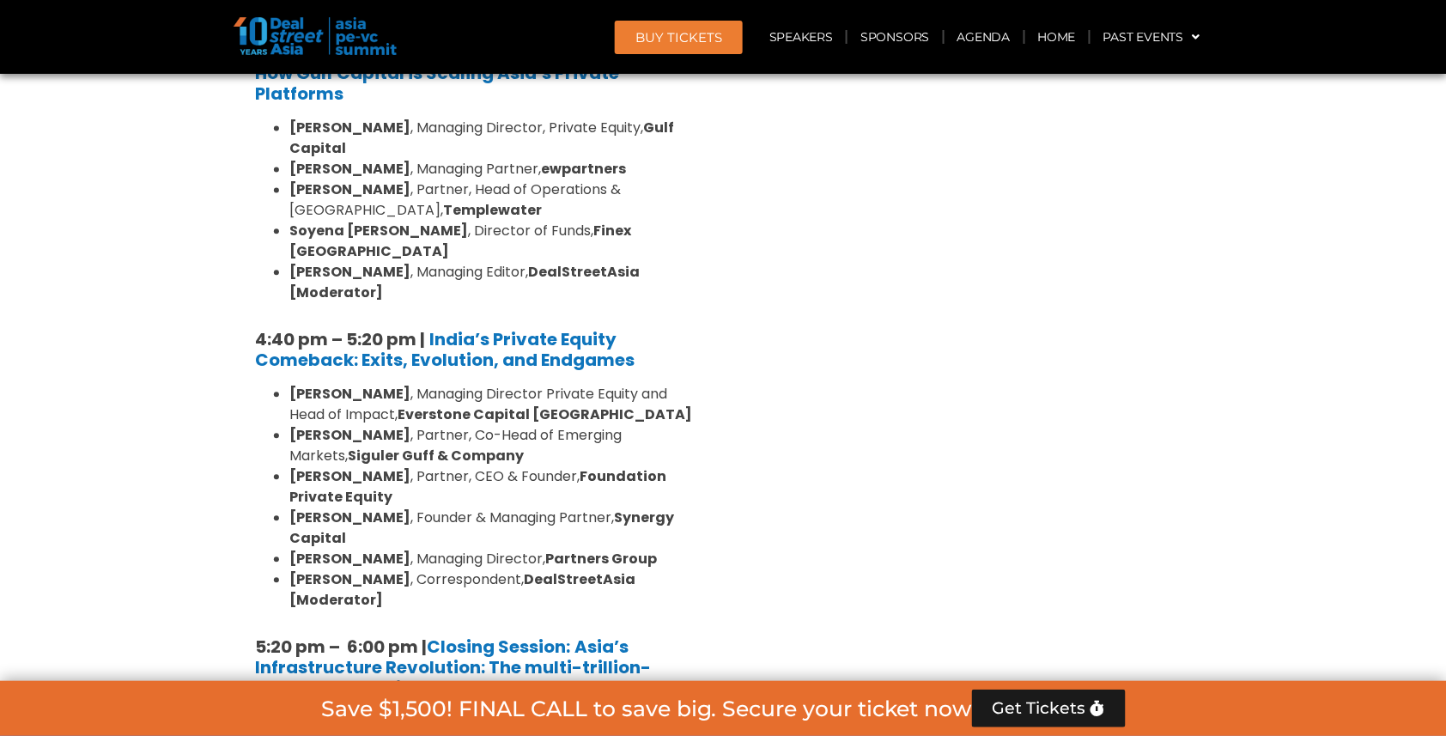
scroll to position [3109, 0]
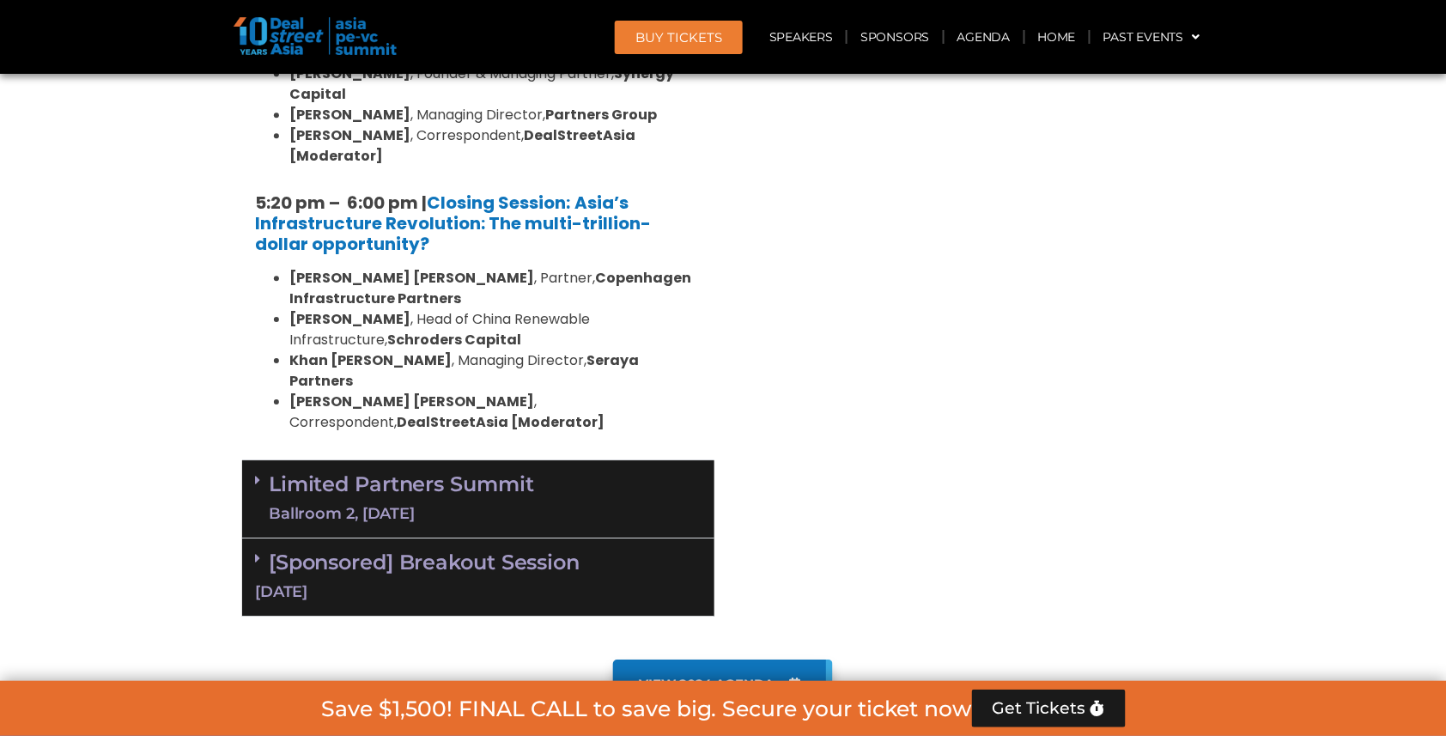
scroll to position [3526, 0]
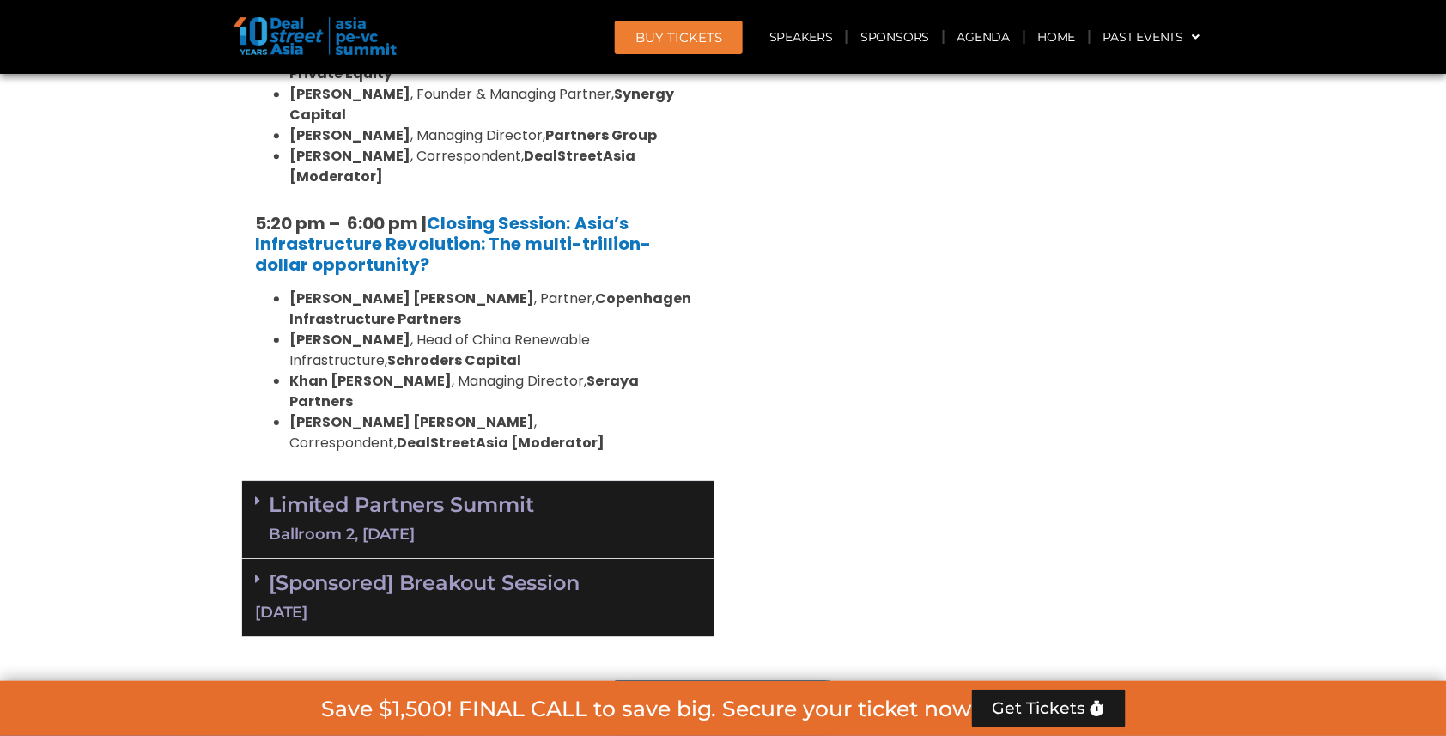
click at [452, 524] on div "Ballroom 2, 10 Sept" at bounding box center [401, 534] width 265 height 21
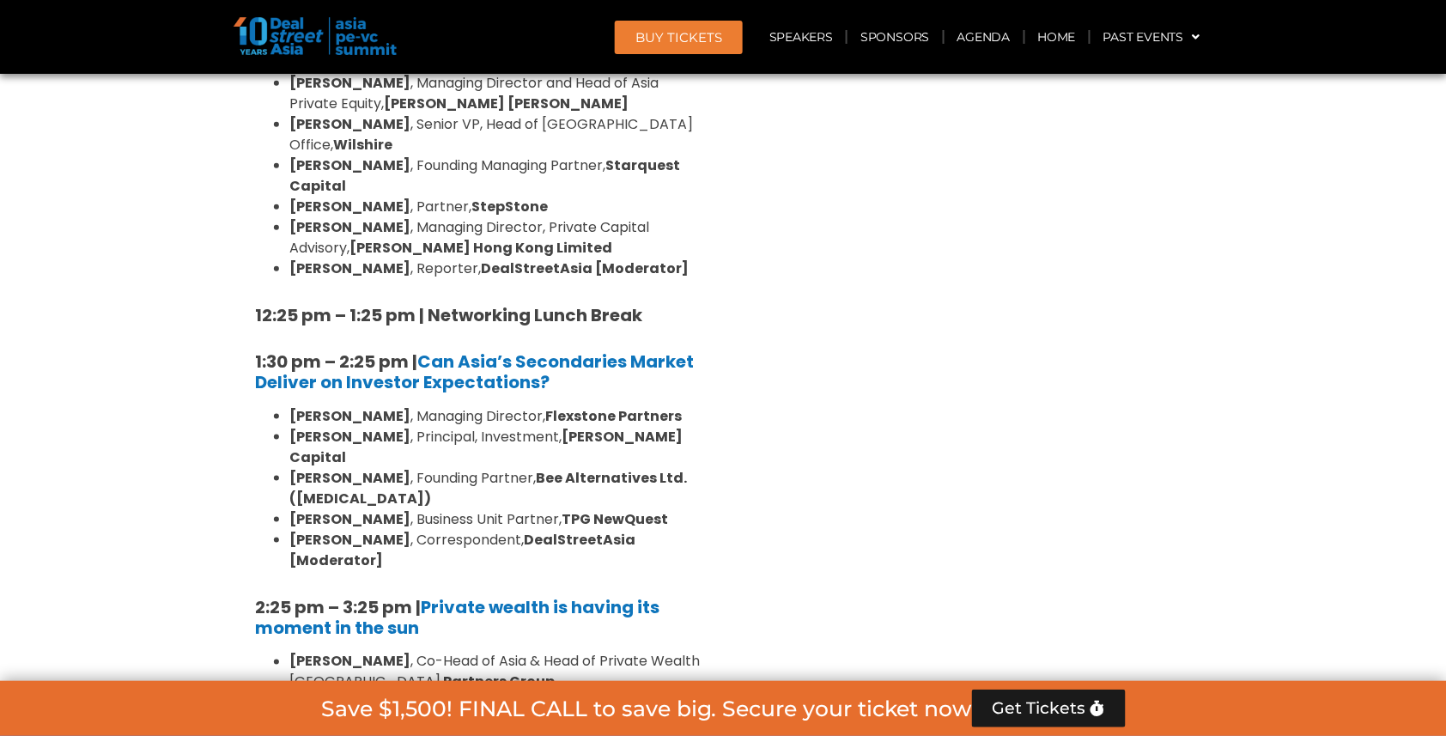
scroll to position [4398, 0]
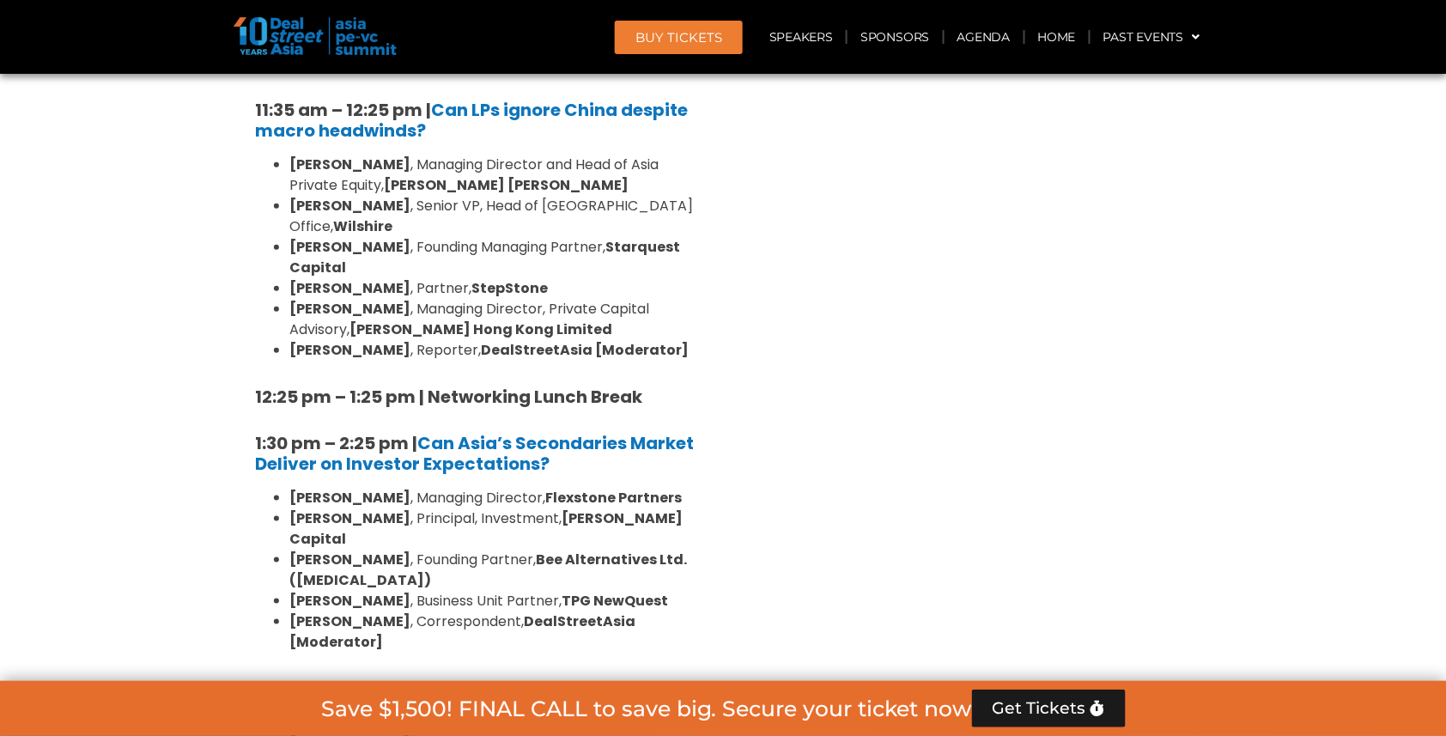
click at [583, 676] on b "Private wealth is having its moment in the sun" at bounding box center [457, 698] width 404 height 45
drag, startPoint x: 241, startPoint y: 204, endPoint x: 443, endPoint y: 237, distance: 204.4
copy h5 "2:25 pm – 3:25 pm | Private wealth is having its moment in the sun"
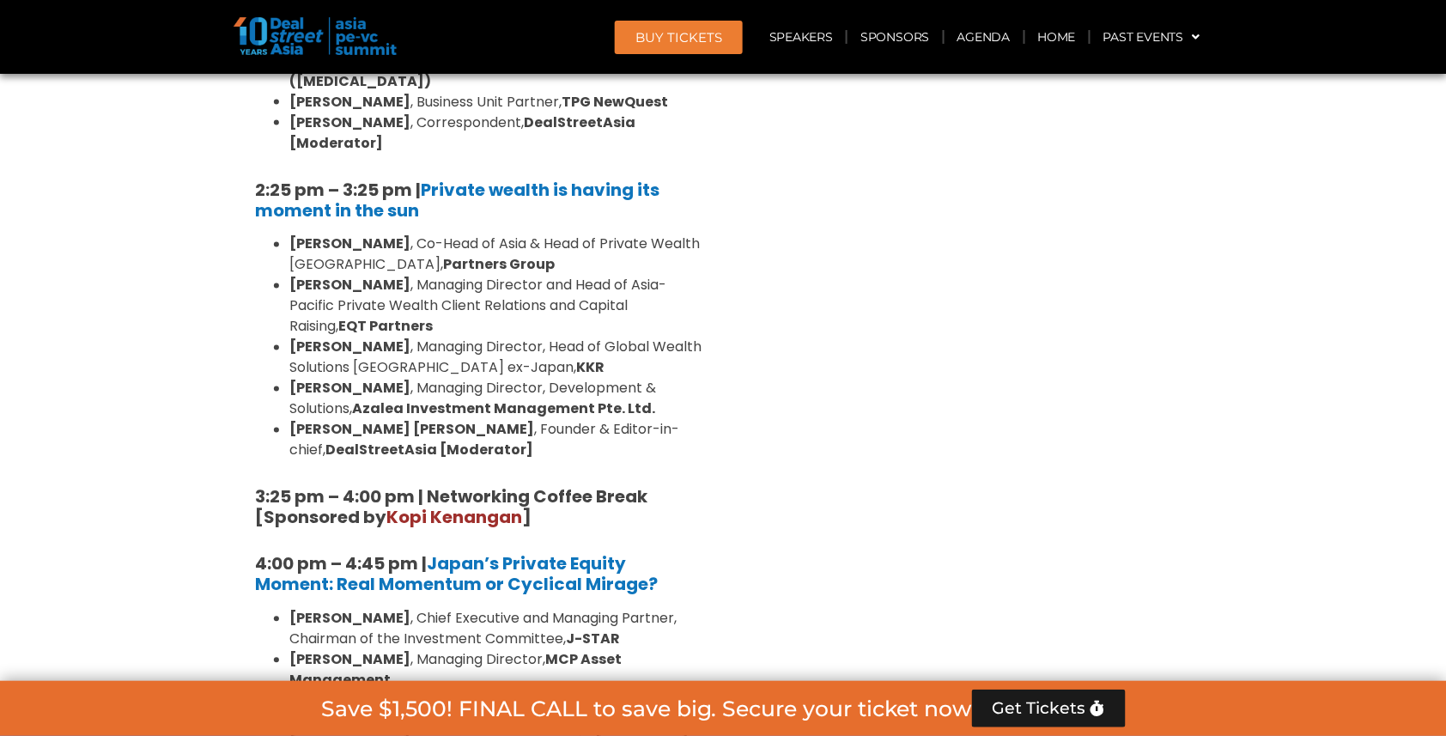
scroll to position [4899, 0]
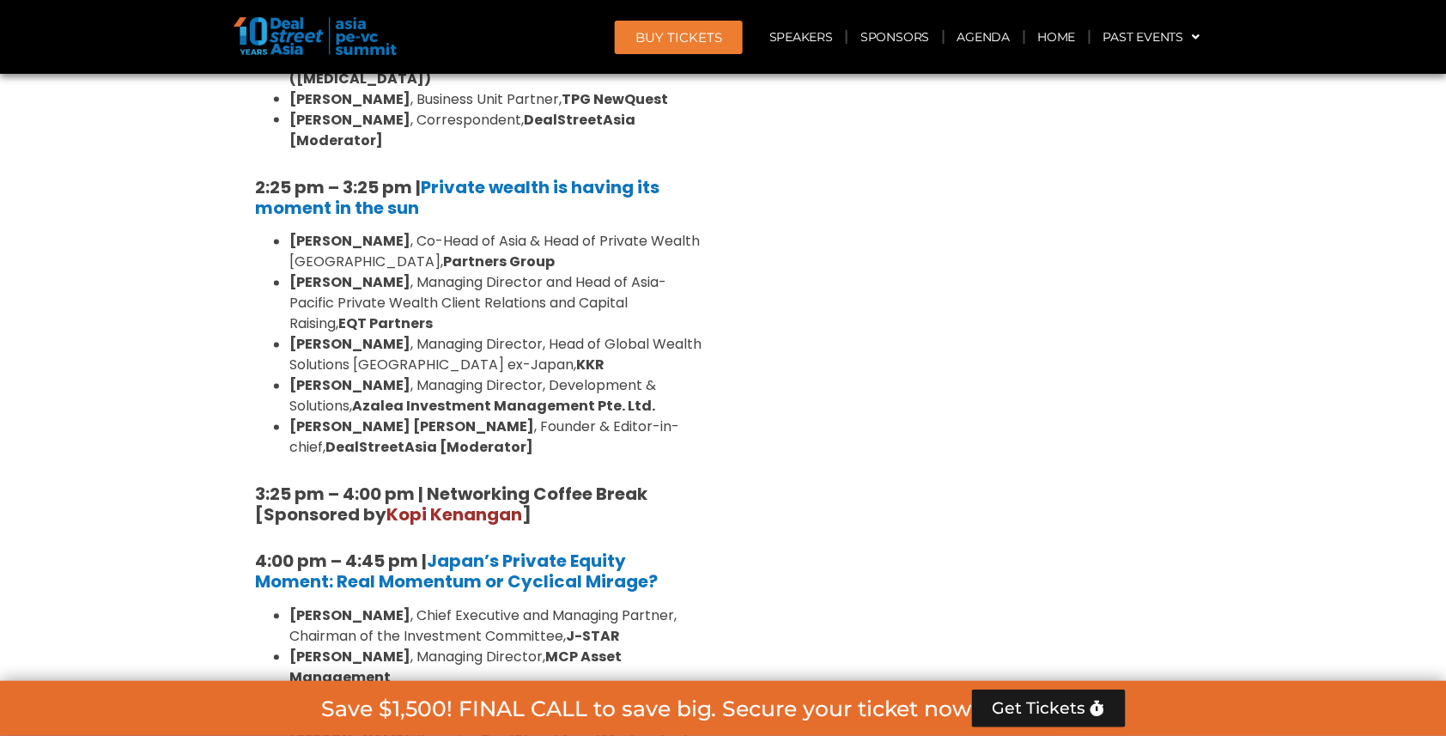
drag, startPoint x: 231, startPoint y: 294, endPoint x: 474, endPoint y: 549, distance: 351.5
copy div "4:45 pm to 5:30 pm | Closing Session: The case for emerging fund managers Vishn…"
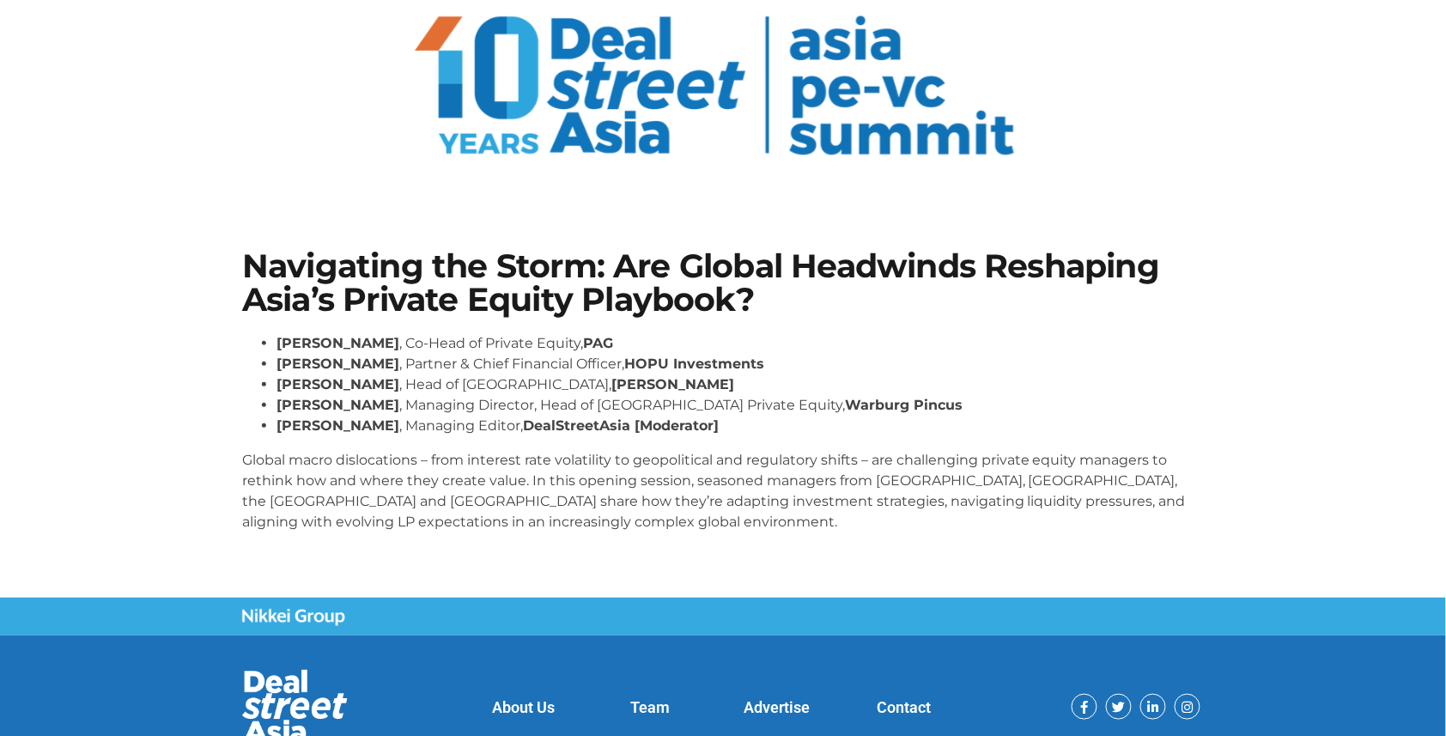
scroll to position [118, 0]
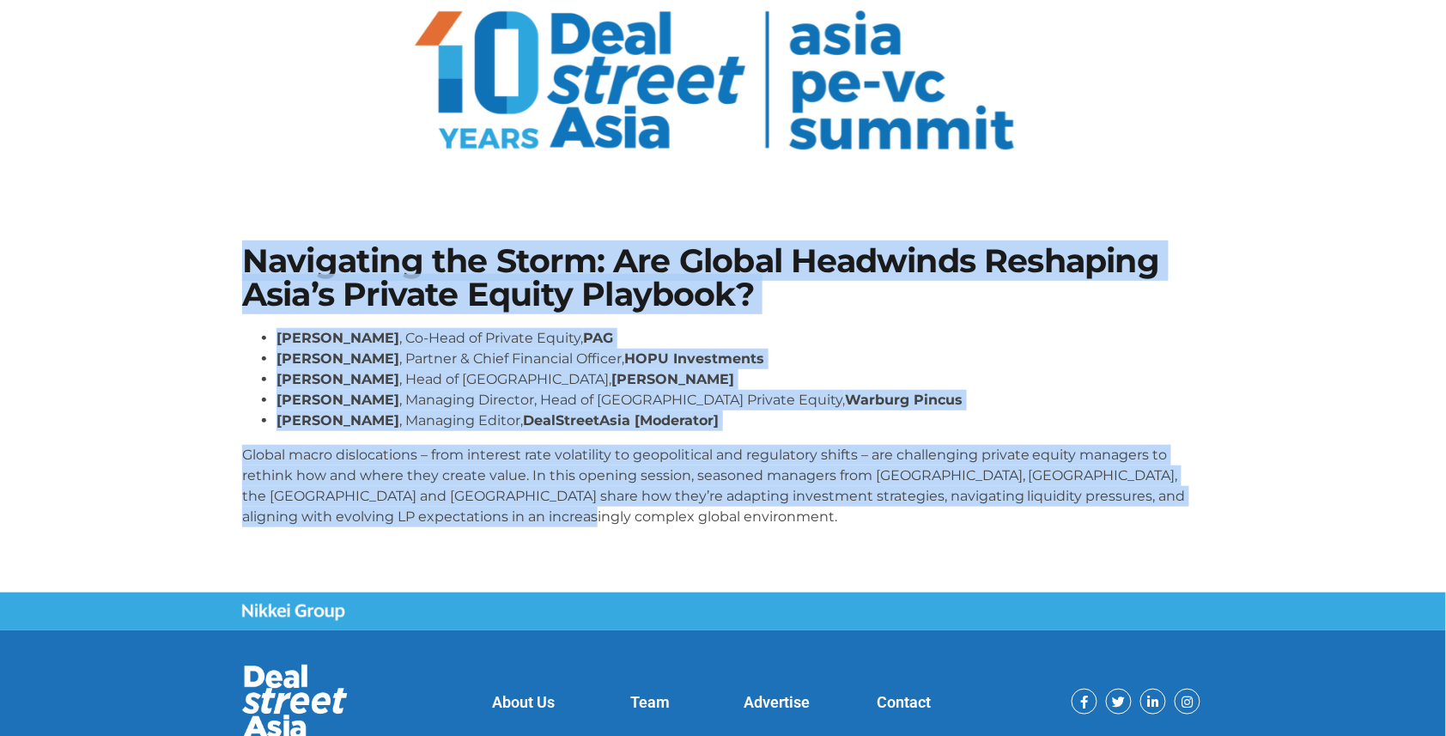
drag, startPoint x: 244, startPoint y: 248, endPoint x: 1168, endPoint y: 505, distance: 959.5
click at [1168, 505] on div "Navigating the Storm: Are Global Headwinds Reshaping Asia’s Private Equity Play…" at bounding box center [722, 392] width 979 height 313
copy div "Navigating the Storm: Are Global Headwinds Reshaping Asia’s Private Equity Play…"
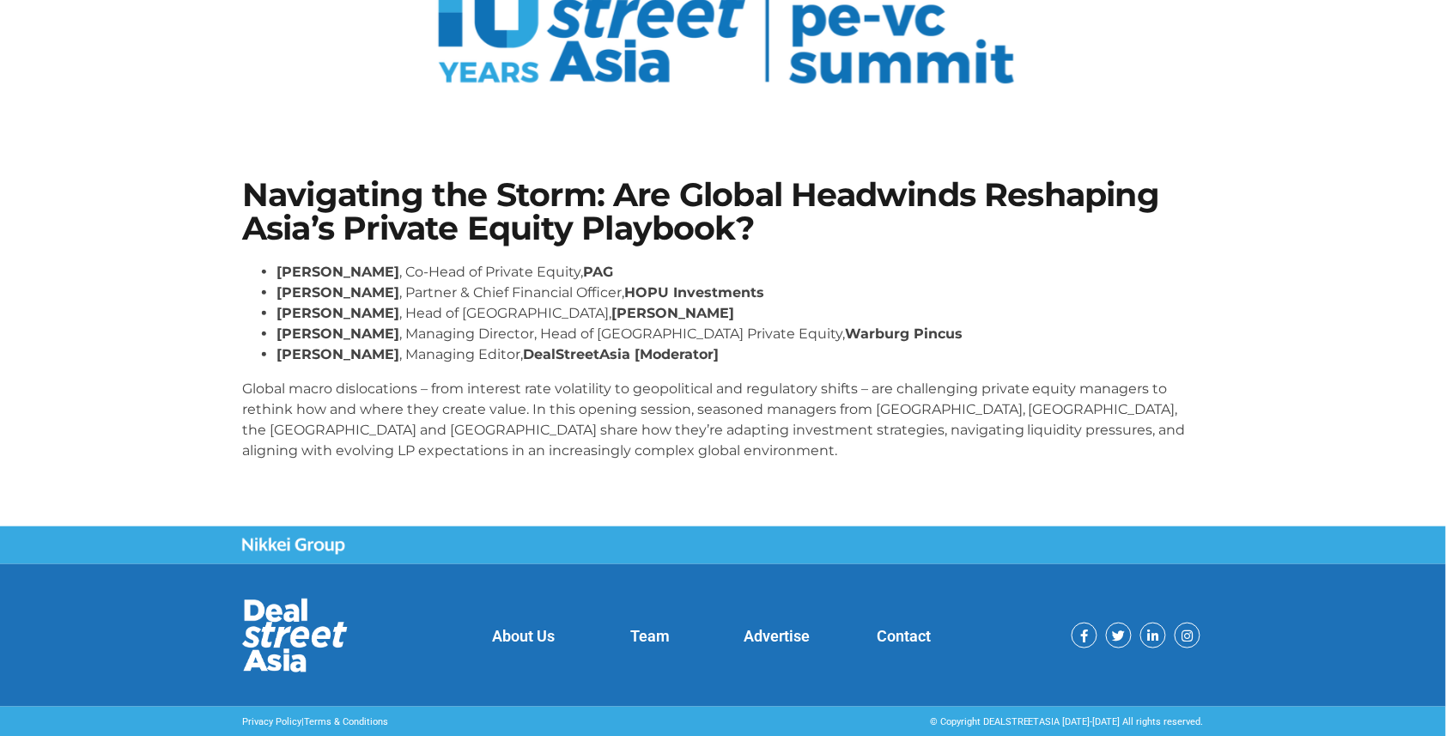
scroll to position [181, 0]
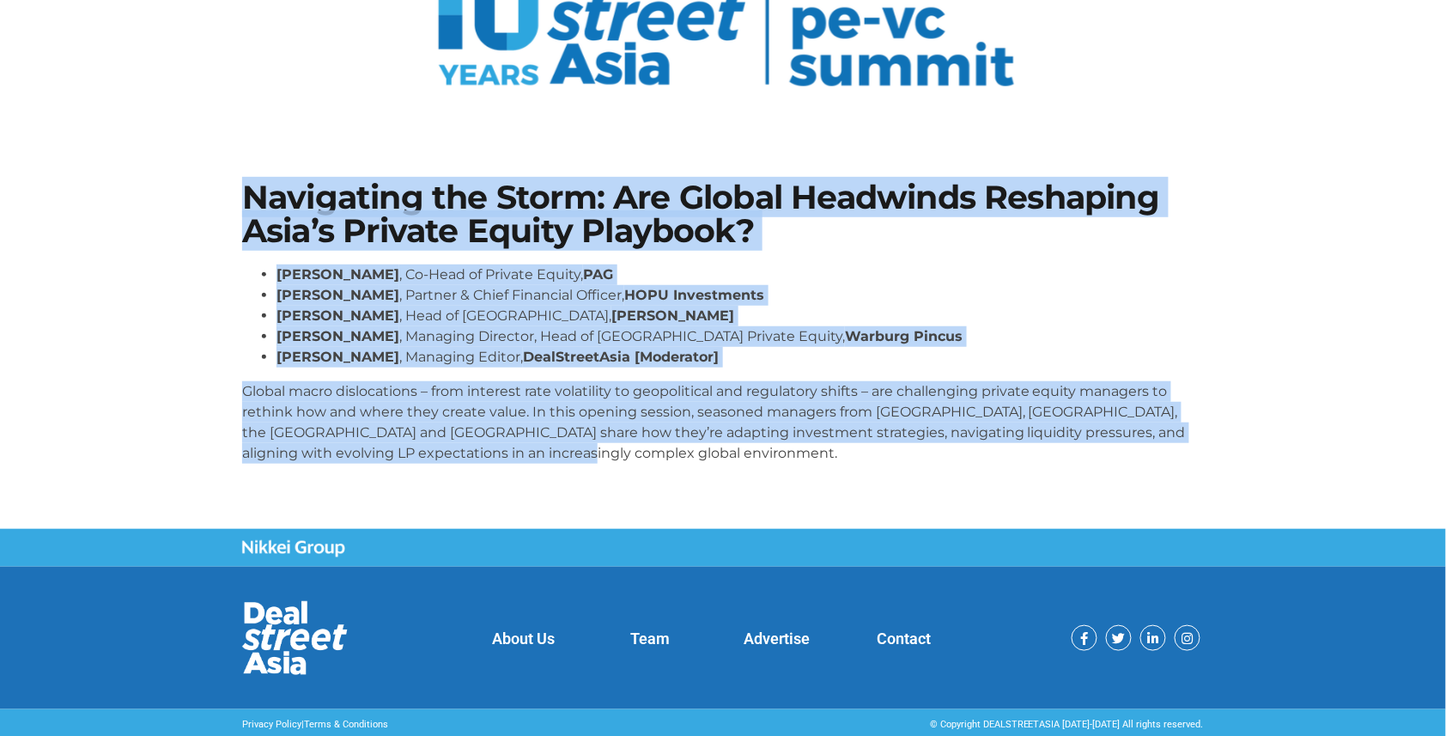
drag, startPoint x: 210, startPoint y: 179, endPoint x: 906, endPoint y: 443, distance: 743.9
click at [906, 443] on section "Navigating the Storm: Are Global Headwinds Reshaping Asia’s Private Equity Play…" at bounding box center [723, 329] width 1446 height 399
copy div "Navigating the Storm: Are Global Headwinds Reshaping Asia’s Private Equity Play…"
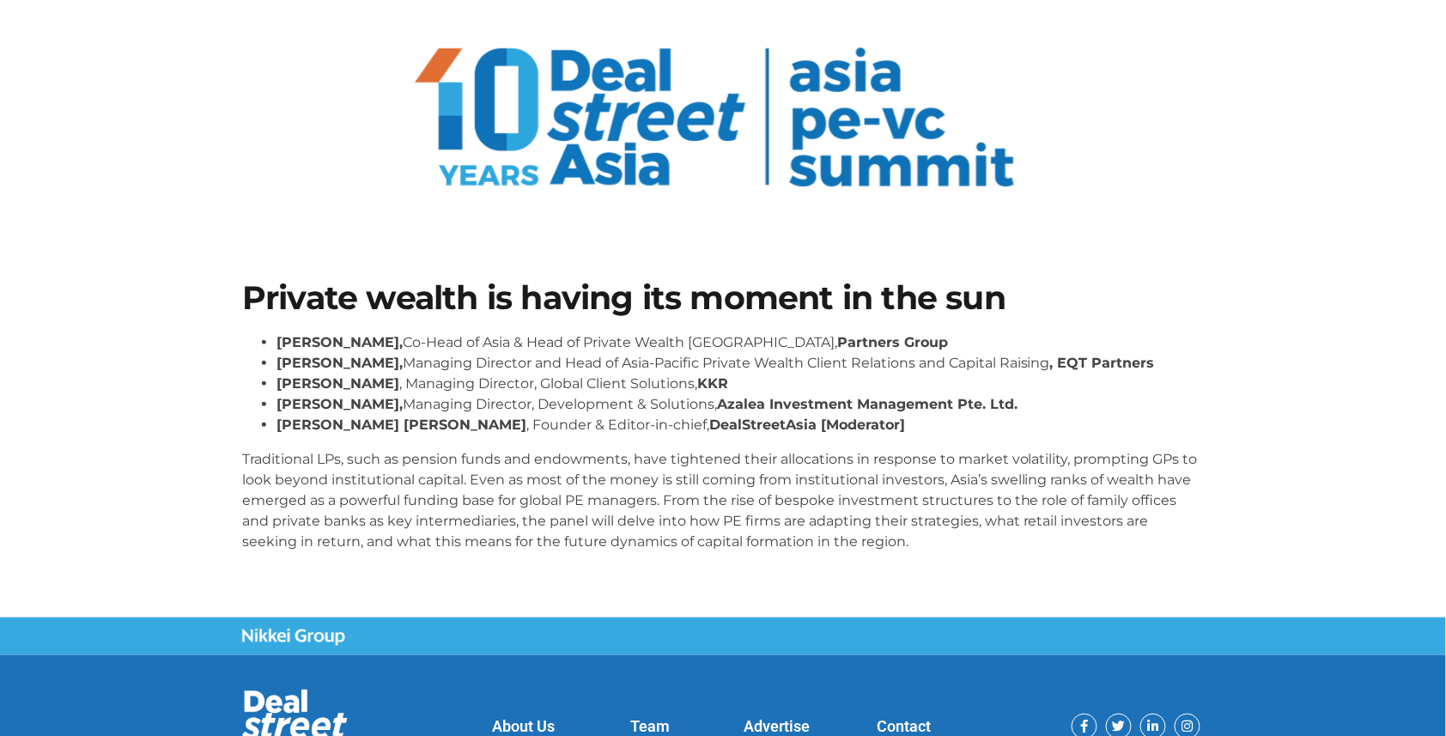
scroll to position [81, 0]
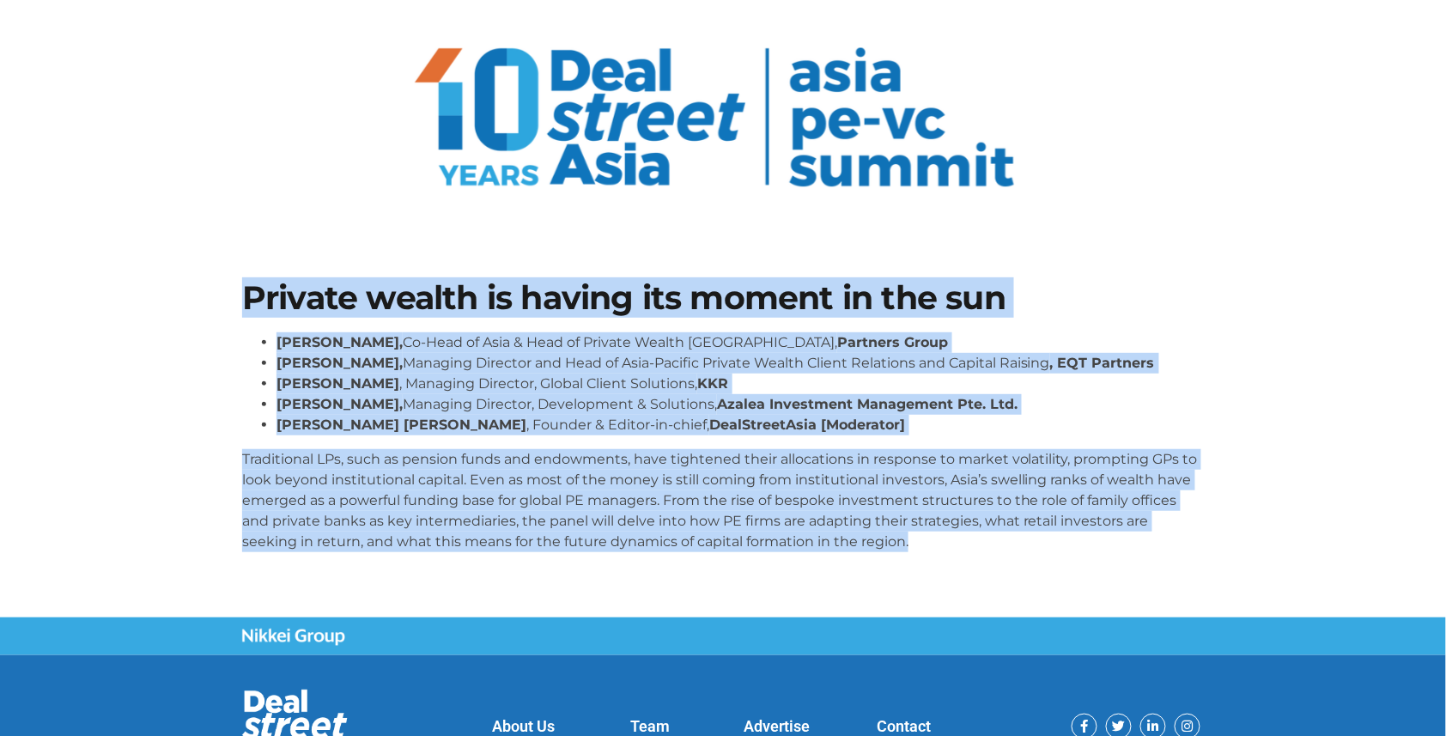
drag, startPoint x: 245, startPoint y: 295, endPoint x: 1271, endPoint y: 548, distance: 1057.2
click at [1271, 548] on section "Private wealth is having its moment in the sun [PERSON_NAME], Co-Head of Asia &…" at bounding box center [723, 423] width 1446 height 386
copy div "Loremip dolors am consec adi elitse do eiu tem Incid Utla, Et-Dolo ma Aliq & En…"
